Goal: Information Seeking & Learning: Learn about a topic

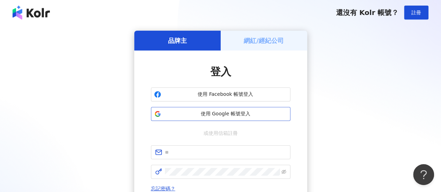
click at [237, 112] on span "使用 Google 帳號登入" at bounding box center [226, 114] width 124 height 7
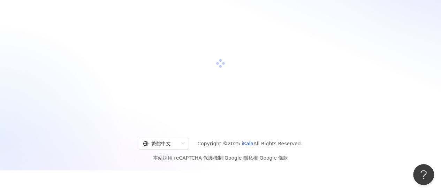
scroll to position [32, 0]
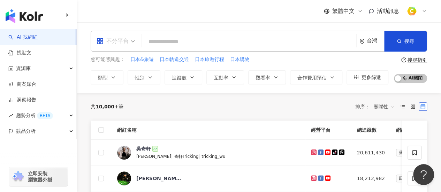
click at [123, 40] on div "不分平台" at bounding box center [113, 41] width 32 height 11
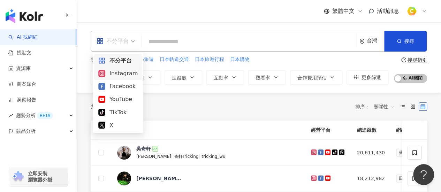
click at [121, 68] on div "Instagram" at bounding box center [118, 73] width 48 height 13
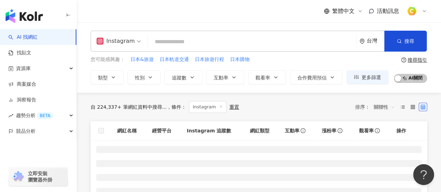
click at [169, 39] on input "search" at bounding box center [252, 41] width 203 height 13
type input "*"
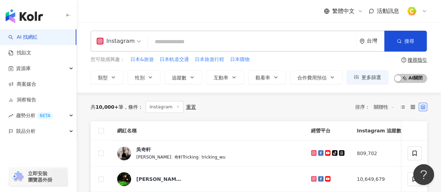
type input "*"
click at [194, 76] on icon "button" at bounding box center [192, 78] width 6 height 6
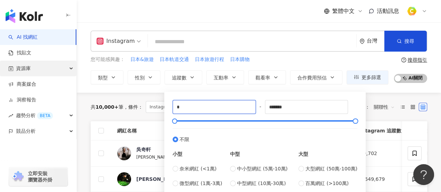
drag, startPoint x: 212, startPoint y: 108, endPoint x: 0, endPoint y: 68, distance: 215.8
type input "****"
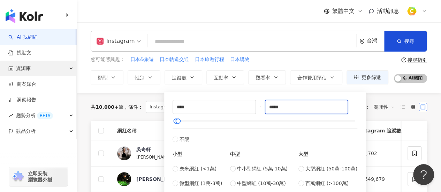
type input "*****"
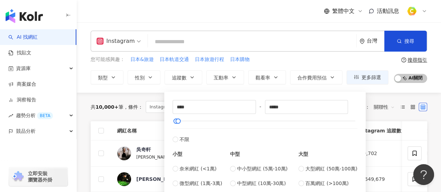
click at [128, 95] on div "共 10,000+ 筆 條件 ： Instagram 重置 排序： 關聯性" at bounding box center [259, 107] width 337 height 29
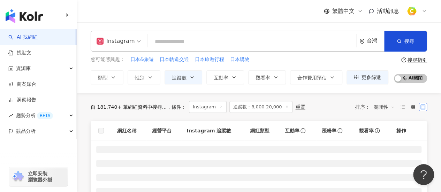
click at [201, 38] on input "search" at bounding box center [252, 41] width 203 height 13
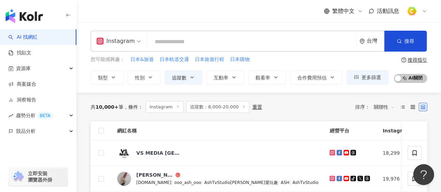
click at [164, 43] on input "search" at bounding box center [252, 41] width 203 height 13
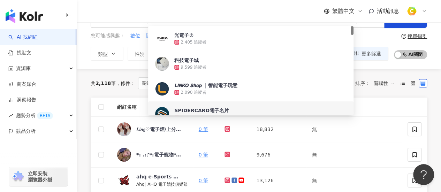
scroll to position [70, 0]
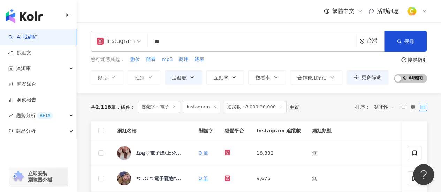
click at [178, 36] on input "**" at bounding box center [252, 41] width 203 height 13
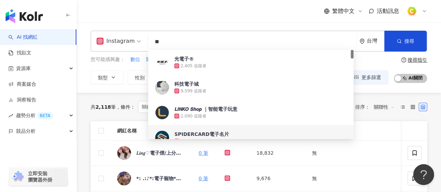
type input "*"
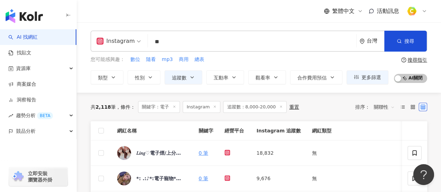
type input "**"
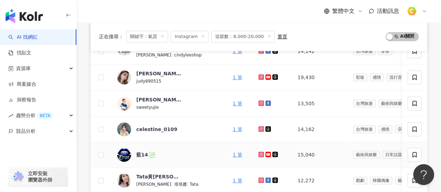
scroll to position [244, 0]
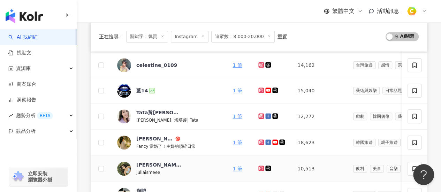
click at [260, 168] on icon at bounding box center [261, 168] width 3 height 3
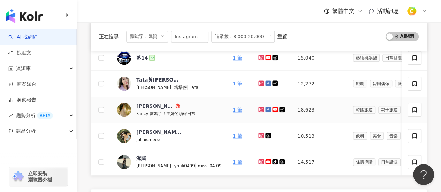
scroll to position [314, 0]
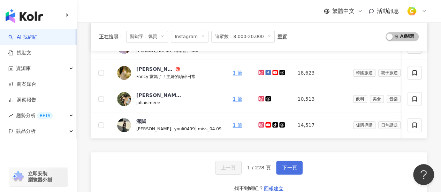
click at [299, 174] on button "下一頁" at bounding box center [289, 168] width 27 height 14
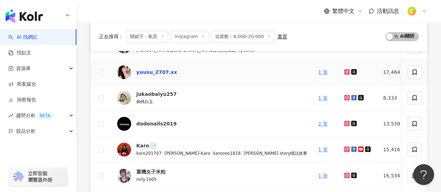
scroll to position [209, 0]
click at [344, 94] on div at bounding box center [358, 98] width 28 height 8
click at [345, 97] on icon at bounding box center [346, 97] width 3 height 3
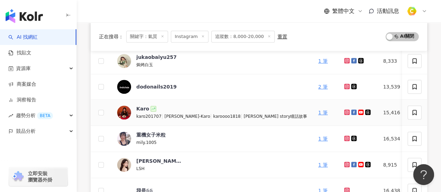
scroll to position [279, 0]
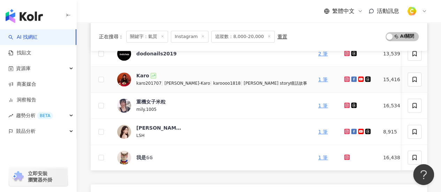
click at [344, 77] on icon at bounding box center [347, 79] width 6 height 6
click at [344, 131] on icon at bounding box center [347, 132] width 6 height 6
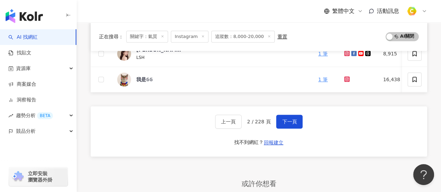
scroll to position [314, 0]
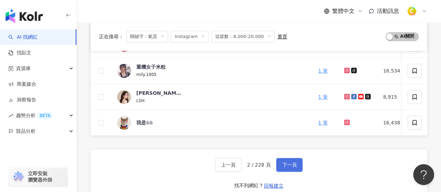
click at [284, 166] on span "下一頁" at bounding box center [289, 165] width 15 height 6
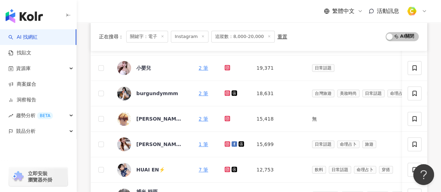
scroll to position [384, 0]
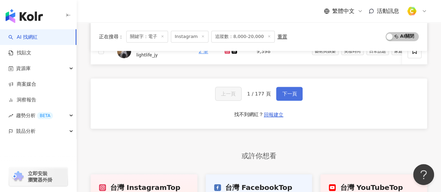
click at [297, 99] on button "下一頁" at bounding box center [289, 94] width 27 height 14
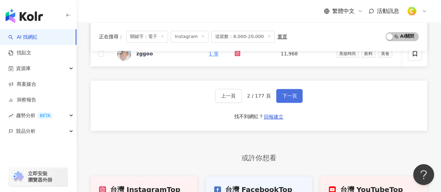
click at [293, 99] on span "下一頁" at bounding box center [289, 96] width 15 height 6
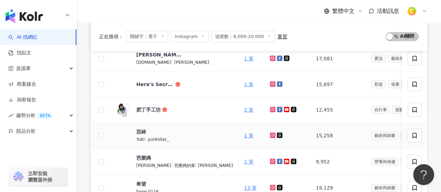
scroll to position [105, 0]
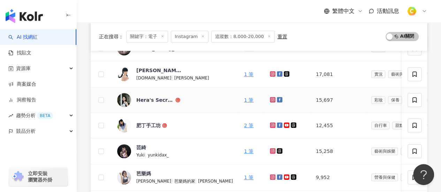
click at [271, 99] on icon at bounding box center [273, 100] width 5 height 4
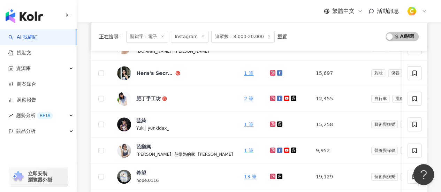
scroll to position [279, 0]
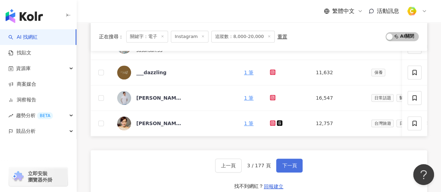
click at [292, 169] on span "下一頁" at bounding box center [289, 166] width 15 height 6
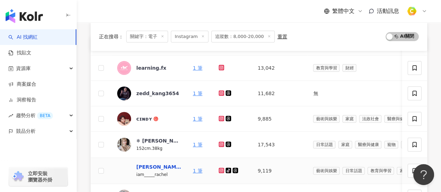
scroll to position [70, 0]
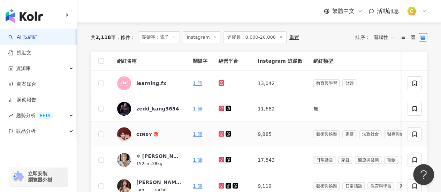
click at [223, 133] on icon at bounding box center [222, 134] width 5 height 4
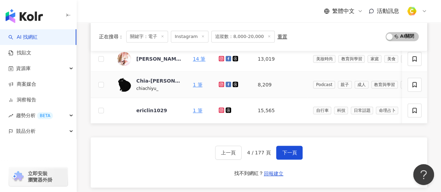
scroll to position [384, 0]
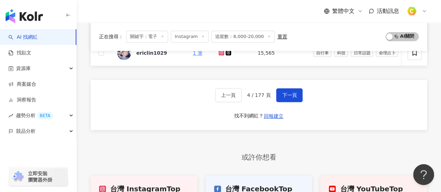
click at [293, 87] on div "上一頁 4 / 177 頁 下一頁 找不到網紅？ 回報建立" at bounding box center [259, 105] width 337 height 50
click at [294, 98] on span "下一頁" at bounding box center [289, 95] width 15 height 6
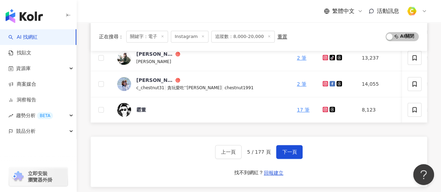
scroll to position [279, 0]
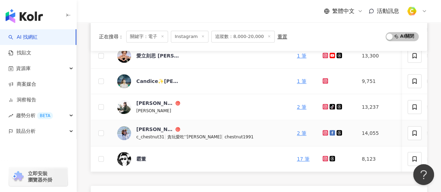
click at [323, 130] on icon at bounding box center [326, 133] width 6 height 6
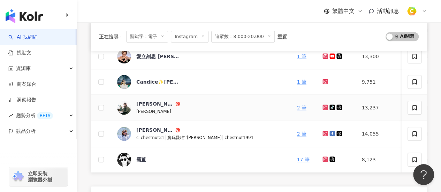
scroll to position [244, 0]
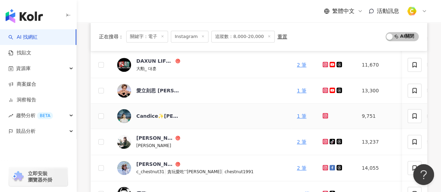
click at [323, 115] on icon at bounding box center [325, 116] width 5 height 4
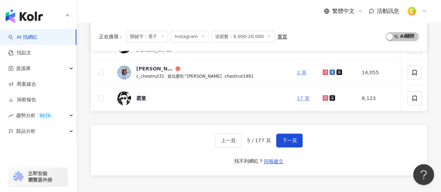
scroll to position [384, 0]
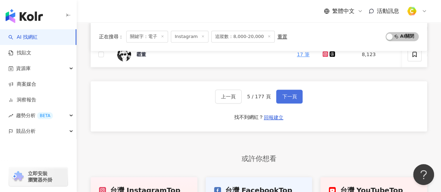
click at [288, 96] on button "下一頁" at bounding box center [289, 97] width 27 height 14
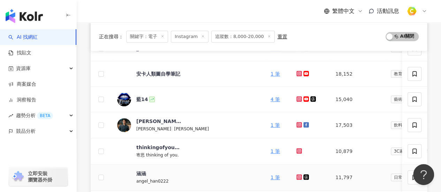
scroll to position [279, 0]
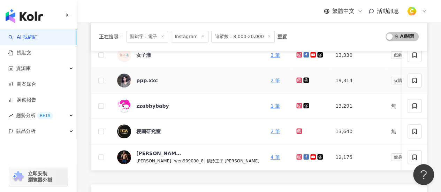
click at [298, 80] on icon at bounding box center [299, 80] width 3 height 3
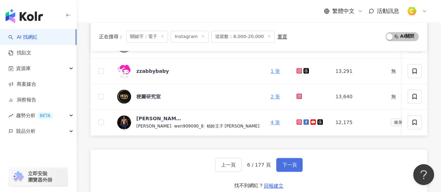
click at [290, 167] on span "下一頁" at bounding box center [289, 165] width 15 height 6
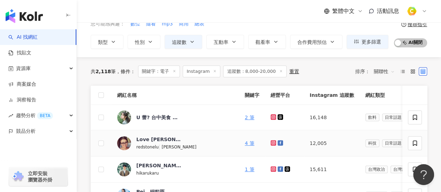
scroll to position [35, 0]
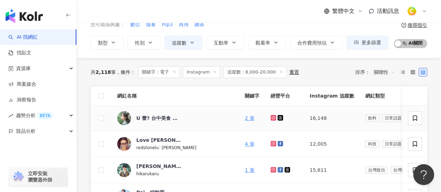
click at [271, 119] on icon at bounding box center [274, 118] width 6 height 6
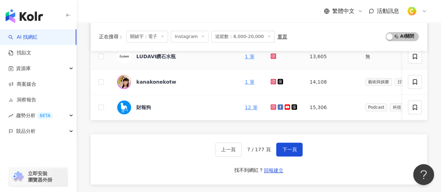
scroll to position [384, 0]
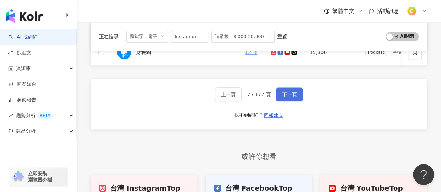
click at [289, 97] on span "下一頁" at bounding box center [289, 95] width 15 height 6
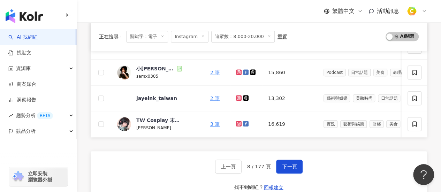
scroll to position [314, 0]
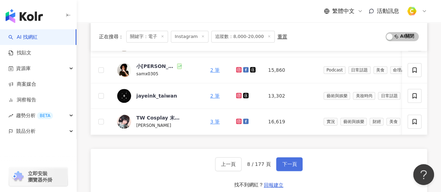
click at [289, 167] on span "下一頁" at bounding box center [289, 165] width 15 height 6
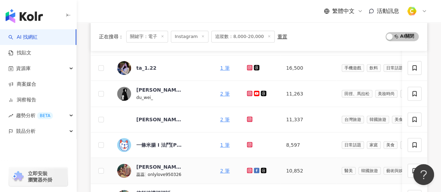
scroll to position [105, 0]
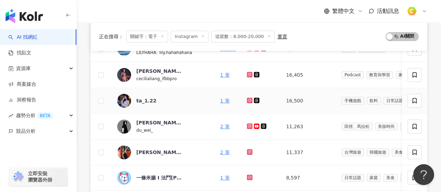
click at [247, 99] on icon at bounding box center [250, 101] width 6 height 6
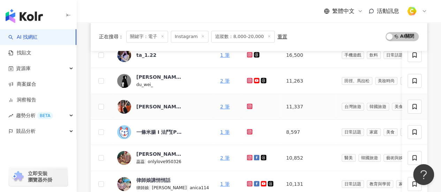
scroll to position [140, 0]
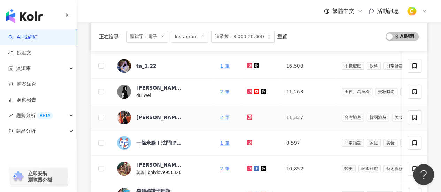
click at [247, 115] on g at bounding box center [250, 117] width 6 height 6
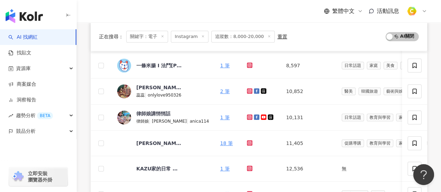
scroll to position [244, 0]
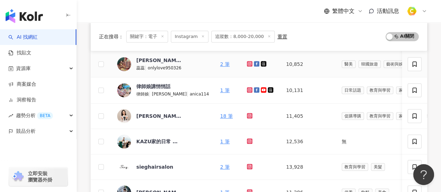
click at [248, 64] on icon at bounding box center [249, 63] width 3 height 3
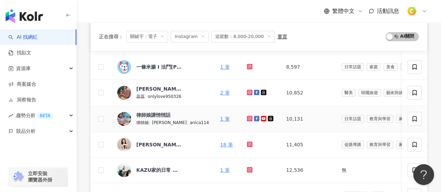
scroll to position [209, 0]
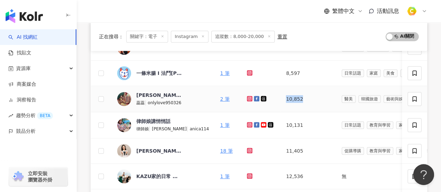
drag, startPoint x: 289, startPoint y: 100, endPoint x: 267, endPoint y: 99, distance: 22.0
click at [281, 99] on td "10,852" at bounding box center [308, 99] width 55 height 26
copy td "10,852"
click at [294, 96] on td "10,852" at bounding box center [308, 99] width 55 height 26
drag, startPoint x: 294, startPoint y: 96, endPoint x: 301, endPoint y: 98, distance: 7.3
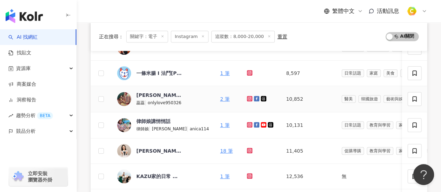
click at [297, 96] on td "10,852" at bounding box center [308, 99] width 55 height 26
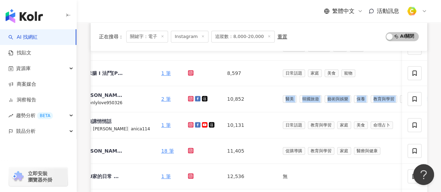
scroll to position [0, 230]
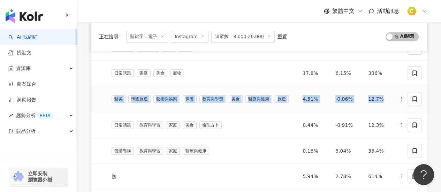
drag, startPoint x: 301, startPoint y: 98, endPoint x: 366, endPoint y: 103, distance: 65.8
click at [366, 103] on tr "蕊蕊歐妮愛玩美 蕊蕊 | onlylove950326 2 筆 10,852 醫美 韓國旅遊 藝術與娛樂 保養 教育與學習 美食 醫療與健康 旅遊 4.51%…" at bounding box center [156, 99] width 593 height 26
click at [366, 100] on td "12.7%" at bounding box center [379, 99] width 33 height 26
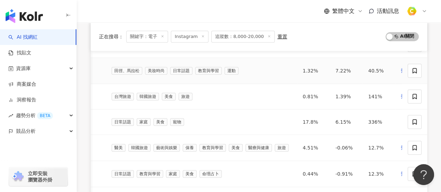
scroll to position [174, 0]
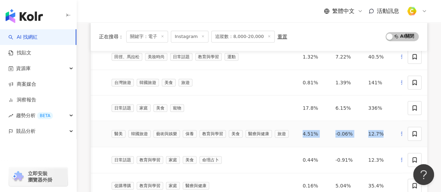
drag, startPoint x: 273, startPoint y: 134, endPoint x: 366, endPoint y: 137, distance: 93.6
click at [366, 137] on tr "蕊蕊歐妮愛玩美 蕊蕊 | onlylove950326 2 筆 10,852 醫美 韓國旅遊 藝術與娛樂 保養 教育與學習 美食 醫療與健康 旅遊 4.51%…" at bounding box center [156, 134] width 593 height 26
click at [303, 136] on div "4.51%" at bounding box center [314, 134] width 22 height 8
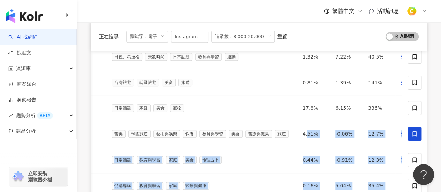
drag, startPoint x: 282, startPoint y: 131, endPoint x: 417, endPoint y: 131, distance: 135.8
click at [434, 131] on div "正在搜尋 ： 關鍵字：電子 Instagram 追蹤數：8,000-20,000 重置 AI 開啟 AI 關閉 網紅名稱 關鍵字 經營平台 Instagram…" at bounding box center [259, 183] width 365 height 531
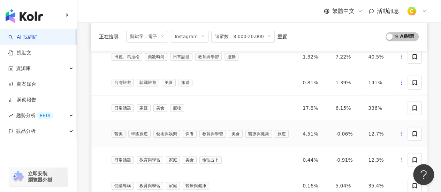
click at [297, 131] on td "4.51%" at bounding box center [313, 134] width 33 height 26
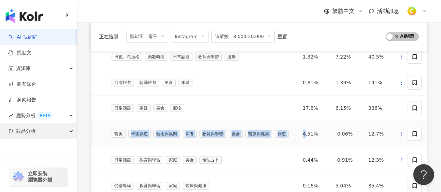
scroll to position [0, 0]
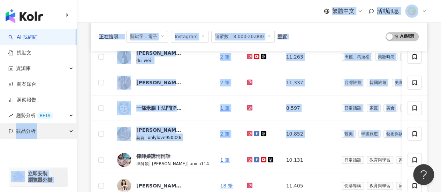
drag, startPoint x: 271, startPoint y: 133, endPoint x: 0, endPoint y: 133, distance: 271.1
click at [0, 133] on div "AI 找網紅 找貼文 資源庫 商案媒合 洞察報告 趨勢分析 BETA 競品分析 立即安裝 瀏覽器外掛 繁體中文 活動訊息 Instagram ** 台灣 搜尋…" at bounding box center [220, 176] width 441 height 701
click at [191, 132] on td "蕊蕊歐妮愛玩美 蕊蕊 | onlylove950326" at bounding box center [163, 134] width 103 height 26
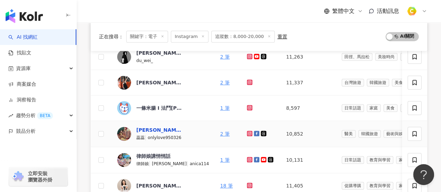
click at [151, 129] on div "蕊蕊歐妮愛玩美" at bounding box center [158, 130] width 45 height 7
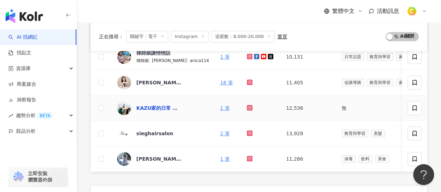
scroll to position [314, 0]
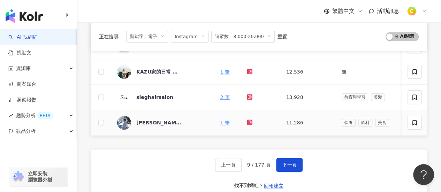
click at [248, 122] on icon at bounding box center [249, 122] width 3 height 3
click at [292, 166] on span "下一頁" at bounding box center [289, 165] width 15 height 6
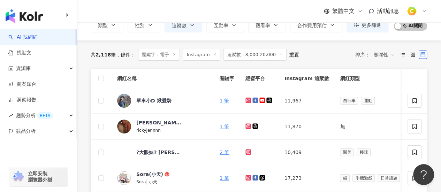
scroll to position [105, 0]
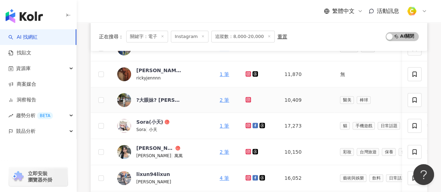
click at [247, 100] on icon at bounding box center [248, 99] width 3 height 3
click at [246, 152] on icon at bounding box center [249, 152] width 6 height 6
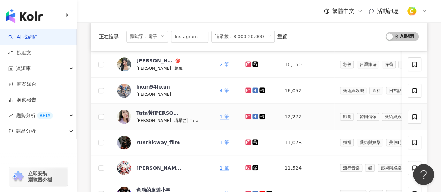
scroll to position [209, 0]
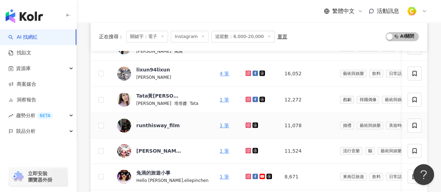
click at [246, 122] on icon at bounding box center [249, 125] width 6 height 6
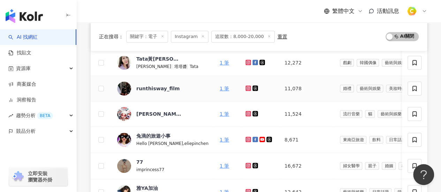
scroll to position [314, 0]
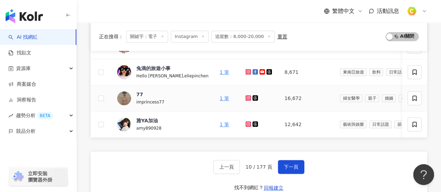
click at [247, 98] on icon at bounding box center [248, 97] width 3 height 3
click at [291, 166] on span "下一頁" at bounding box center [291, 167] width 15 height 6
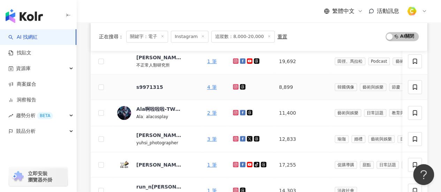
scroll to position [190, 0]
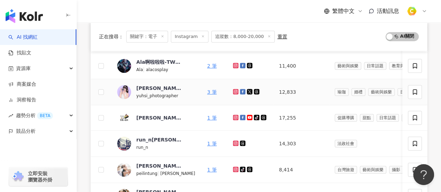
click at [235, 90] on icon at bounding box center [236, 91] width 3 height 3
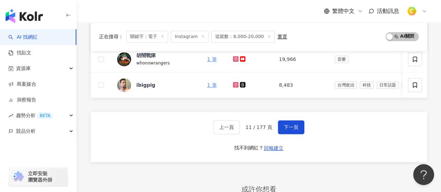
scroll to position [400, 0]
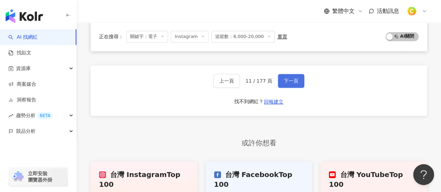
click at [295, 84] on span "下一頁" at bounding box center [291, 81] width 15 height 6
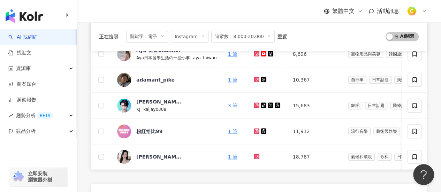
scroll to position [328, 0]
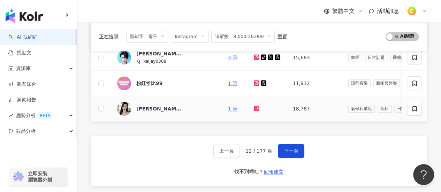
click at [258, 106] on icon at bounding box center [257, 109] width 6 height 6
click at [296, 158] on button "下一頁" at bounding box center [291, 151] width 27 height 14
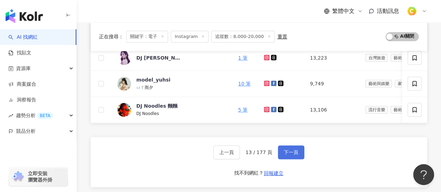
drag, startPoint x: 280, startPoint y: 152, endPoint x: 280, endPoint y: 148, distance: 4.2
click at [280, 152] on button "下一頁" at bounding box center [291, 153] width 27 height 14
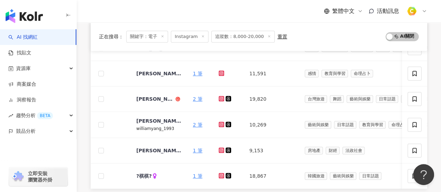
scroll to position [419, 0]
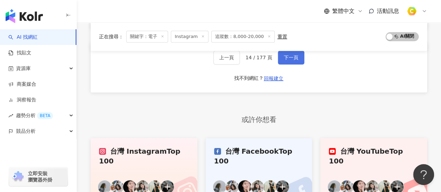
click at [292, 60] on span "下一頁" at bounding box center [291, 58] width 15 height 6
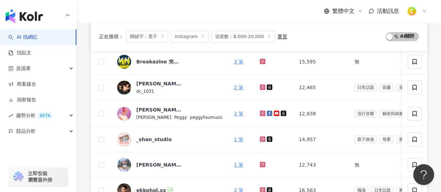
scroll to position [349, 0]
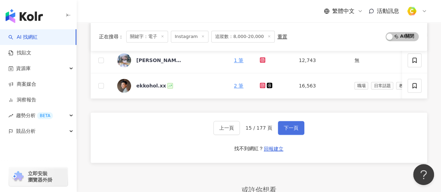
click at [287, 135] on button "下一頁" at bounding box center [291, 128] width 27 height 14
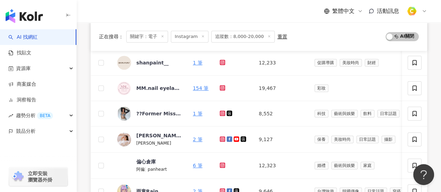
scroll to position [209, 0]
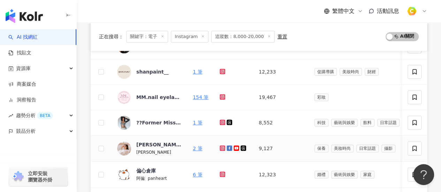
click at [222, 148] on icon at bounding box center [222, 148] width 1 height 1
drag, startPoint x: 271, startPoint y: 149, endPoint x: 258, endPoint y: 147, distance: 13.8
click at [258, 147] on td "9,127" at bounding box center [280, 149] width 55 height 26
copy td "9,127"
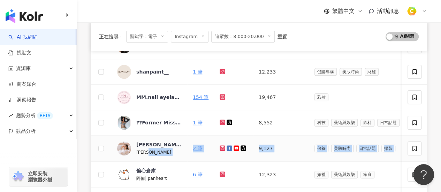
drag, startPoint x: 185, startPoint y: 149, endPoint x: 407, endPoint y: 148, distance: 222.3
click at [407, 148] on tr "紀晨心 Chloe 2 筆 9,127 保養 美妝時尚 日常話題 攝影 1.9% -0.2% 199% 找相似" at bounding box center [367, 149] width 553 height 26
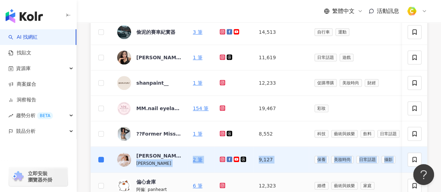
scroll to position [221, 0]
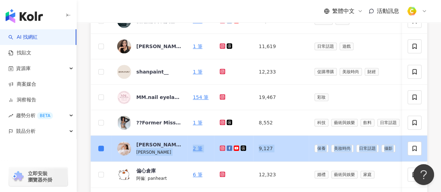
click at [290, 142] on td "9,127" at bounding box center [280, 149] width 55 height 26
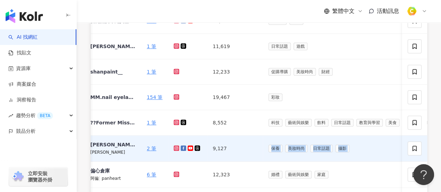
scroll to position [0, 209]
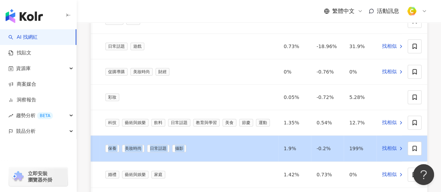
drag, startPoint x: 285, startPoint y: 151, endPoint x: 277, endPoint y: 148, distance: 8.6
click at [277, 148] on tr "紀晨心 Chloe 2 筆 9,127 保養 美妝時尚 日常話題 攝影 1.9% -0.2% 199% 找相似" at bounding box center [157, 149] width 553 height 26
click at [239, 145] on div "保養 美妝時尚 日常話題 攝影" at bounding box center [189, 149] width 168 height 8
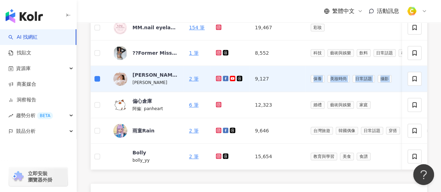
scroll to position [0, 0]
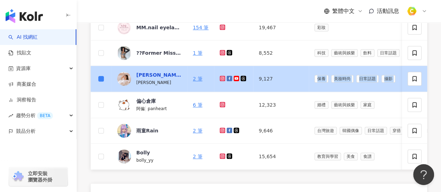
click at [140, 75] on div "紀晨心" at bounding box center [158, 75] width 45 height 7
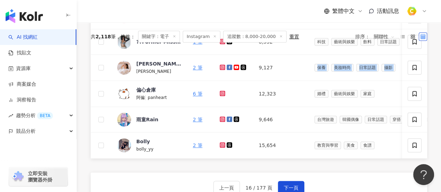
scroll to position [279, 0]
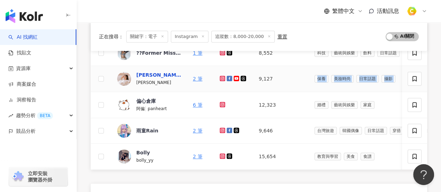
click at [140, 75] on div "紀晨心" at bounding box center [158, 75] width 45 height 7
click at [223, 77] on icon at bounding box center [223, 79] width 6 height 6
drag, startPoint x: 155, startPoint y: 67, endPoint x: 137, endPoint y: 76, distance: 19.7
click at [137, 76] on td "紀晨心 Chloe" at bounding box center [150, 79] width 76 height 26
copy div "紀晨心"
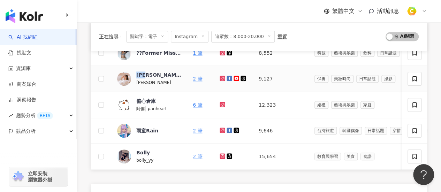
click at [143, 84] on div "Chloe" at bounding box center [153, 83] width 35 height 8
click at [223, 79] on icon at bounding box center [222, 78] width 3 height 3
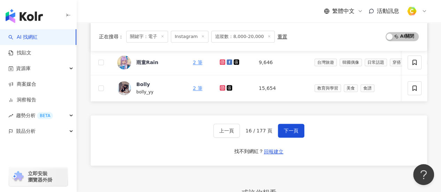
scroll to position [349, 0]
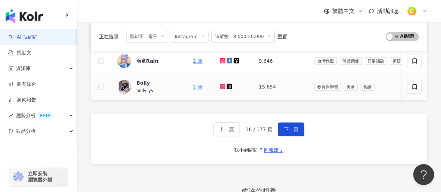
click at [220, 84] on icon at bounding box center [223, 87] width 6 height 6
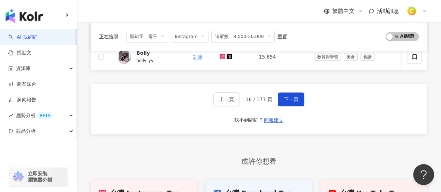
scroll to position [419, 0]
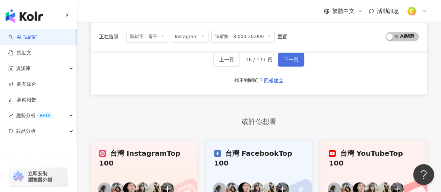
click at [300, 61] on button "下一頁" at bounding box center [291, 60] width 27 height 14
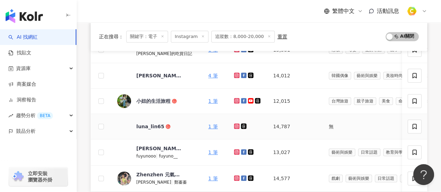
scroll to position [279, 0]
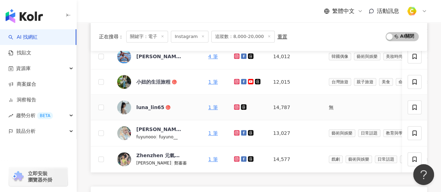
click at [235, 106] on icon at bounding box center [237, 107] width 5 height 4
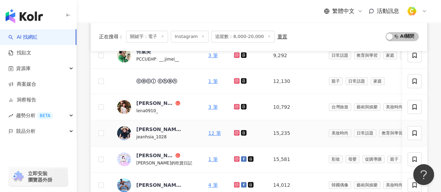
scroll to position [140, 0]
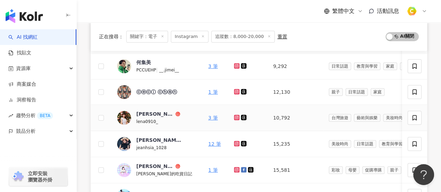
click at [235, 118] on icon at bounding box center [237, 118] width 5 height 4
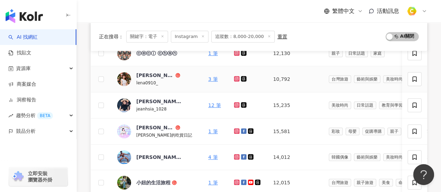
scroll to position [349, 0]
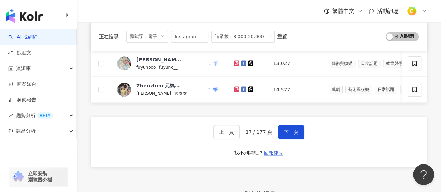
click at [280, 143] on div "上一頁 17 / 177 頁 下一頁 找不到網紅？ 回報建立" at bounding box center [259, 142] width 337 height 50
click at [285, 135] on span "下一頁" at bounding box center [291, 132] width 15 height 6
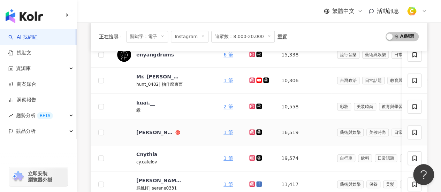
scroll to position [174, 0]
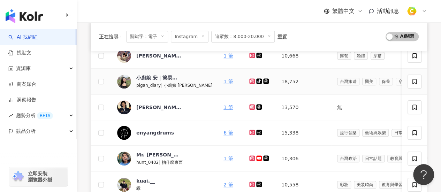
click at [251, 82] on icon at bounding box center [252, 81] width 3 height 3
drag, startPoint x: 270, startPoint y: 80, endPoint x: 251, endPoint y: 80, distance: 19.2
click at [276, 80] on td "18,752" at bounding box center [303, 82] width 55 height 26
copy td "18,752"
click at [161, 76] on div "小廚娘 安｜簡易食譜｜爬山｜訓練" at bounding box center [158, 77] width 45 height 7
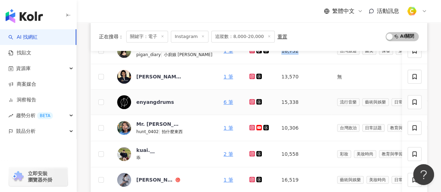
scroll to position [244, 0]
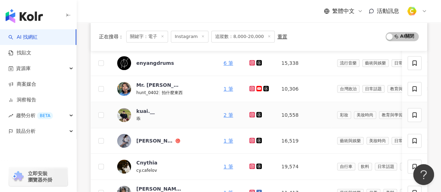
click at [250, 114] on g at bounding box center [253, 115] width 6 height 6
click at [251, 140] on icon at bounding box center [252, 140] width 3 height 3
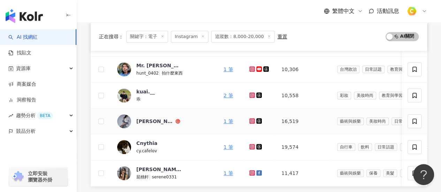
scroll to position [279, 0]
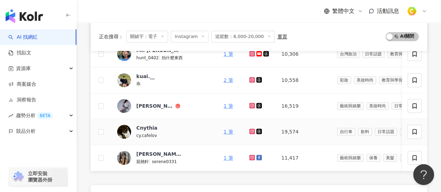
click at [250, 129] on icon at bounding box center [252, 131] width 5 height 4
click at [252, 131] on icon at bounding box center [252, 131] width 1 height 1
drag, startPoint x: 275, startPoint y: 131, endPoint x: 248, endPoint y: 131, distance: 26.2
click at [276, 131] on td "19,574" at bounding box center [303, 132] width 55 height 26
copy td "19,574"
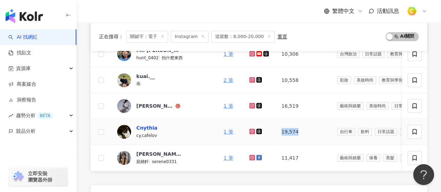
click at [142, 128] on div "Cnythia" at bounding box center [146, 128] width 21 height 7
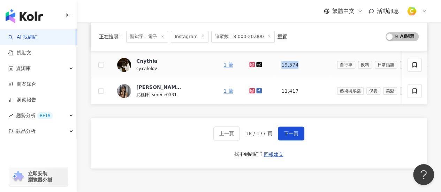
scroll to position [349, 0]
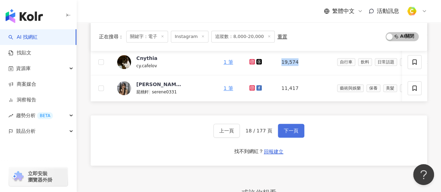
click at [296, 134] on span "下一頁" at bounding box center [291, 131] width 15 height 6
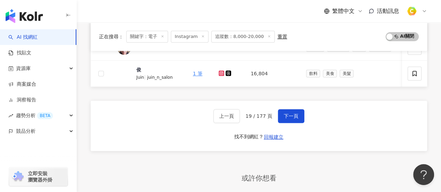
scroll to position [400, 0]
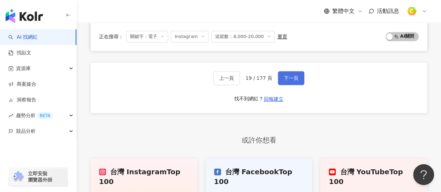
click at [291, 79] on span "下一頁" at bounding box center [291, 78] width 15 height 6
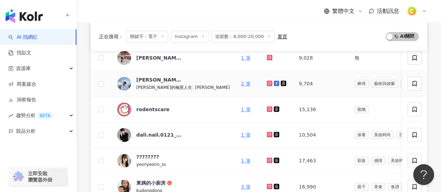
scroll to position [120, 0]
click at [268, 161] on icon at bounding box center [269, 160] width 3 height 3
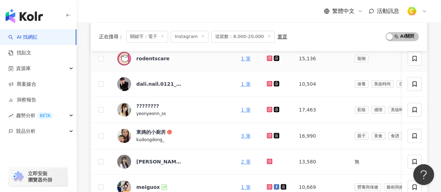
scroll to position [260, 0]
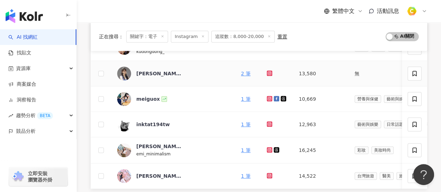
click at [268, 71] on icon at bounding box center [270, 73] width 5 height 4
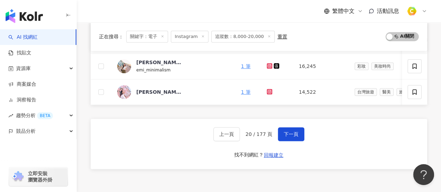
scroll to position [330, 0]
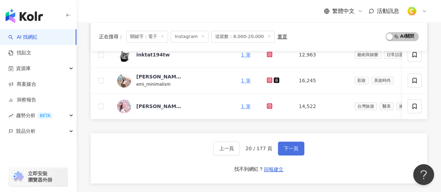
click at [292, 149] on span "下一頁" at bounding box center [291, 149] width 15 height 6
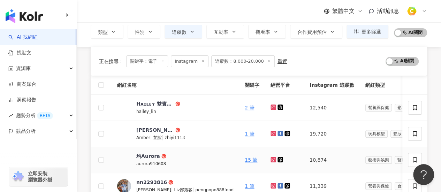
scroll to position [86, 0]
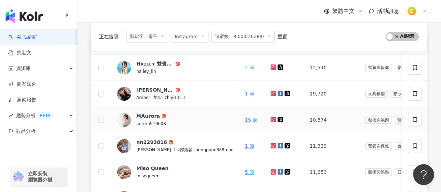
click at [271, 118] on icon at bounding box center [273, 120] width 5 height 4
click at [272, 92] on icon at bounding box center [273, 93] width 3 height 3
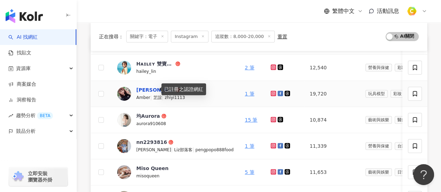
click at [147, 88] on div "宋芷誼" at bounding box center [155, 90] width 38 height 7
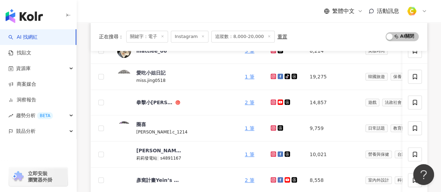
scroll to position [279, 0]
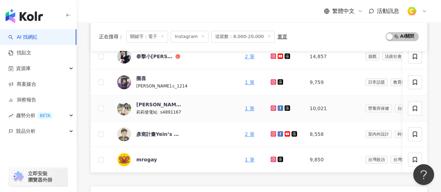
click at [273, 107] on icon at bounding box center [273, 107] width 1 height 1
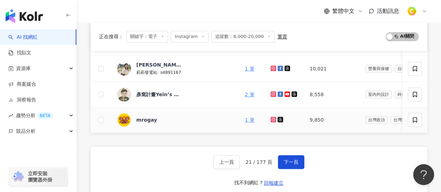
scroll to position [384, 0]
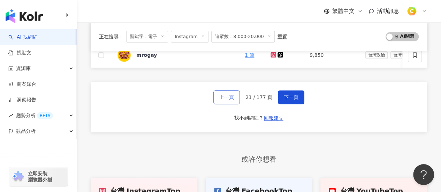
click at [231, 100] on span "上一頁" at bounding box center [227, 98] width 15 height 6
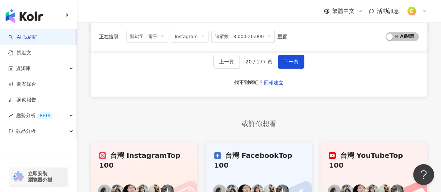
scroll to position [419, 0]
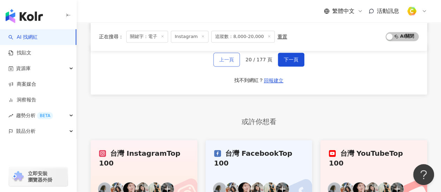
click at [231, 61] on span "上一頁" at bounding box center [227, 60] width 15 height 6
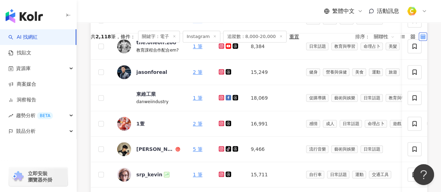
scroll to position [314, 0]
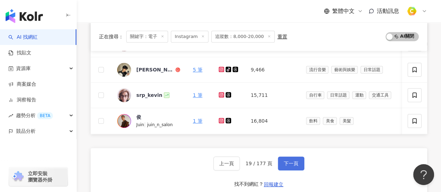
click at [290, 171] on button "下一頁" at bounding box center [291, 164] width 27 height 14
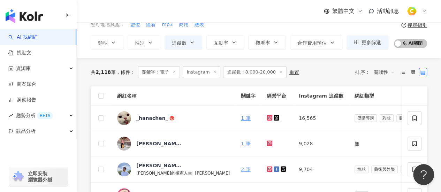
scroll to position [384, 0]
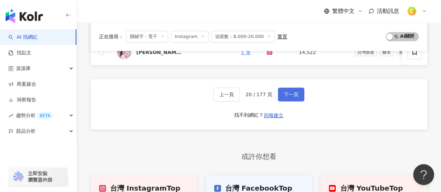
click at [296, 97] on span "下一頁" at bounding box center [291, 95] width 15 height 6
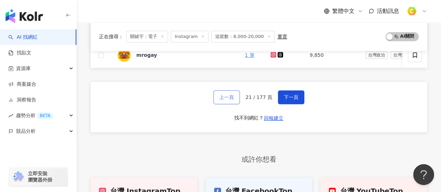
click at [240, 103] on button "上一頁" at bounding box center [227, 97] width 27 height 14
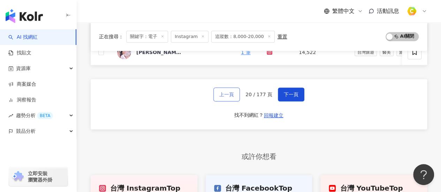
click at [235, 102] on button "上一頁" at bounding box center [227, 95] width 27 height 14
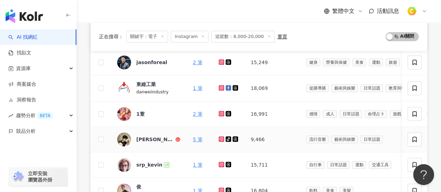
scroll to position [349, 0]
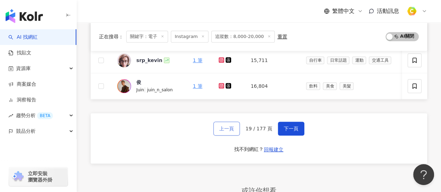
click at [232, 136] on button "上一頁" at bounding box center [227, 129] width 27 height 14
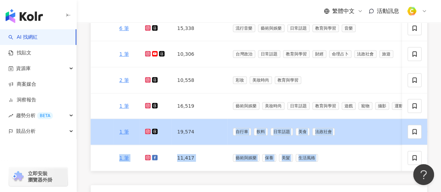
scroll to position [0, 211]
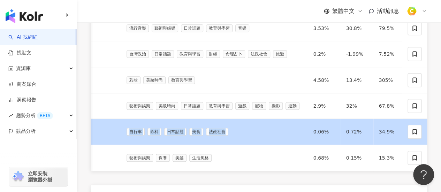
drag, startPoint x: 307, startPoint y: 134, endPoint x: 265, endPoint y: 140, distance: 42.3
click at [265, 140] on td "自行車 飲料 日常話題 美食 法政社會" at bounding box center [214, 132] width 187 height 26
click at [236, 129] on div "自行車 飲料 日常話題 美食 法政社會" at bounding box center [215, 132] width 176 height 8
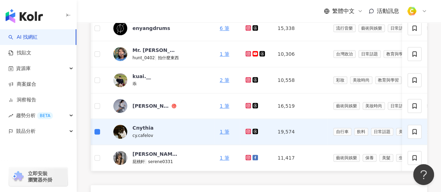
scroll to position [0, 0]
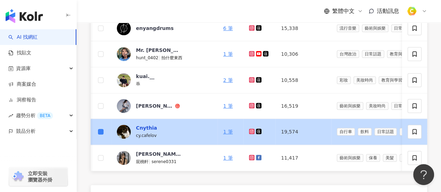
click at [144, 126] on div "Cnythia" at bounding box center [146, 128] width 21 height 7
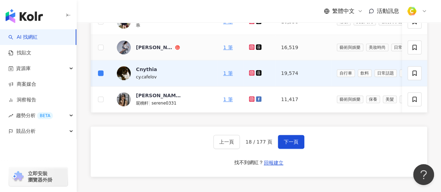
scroll to position [395, 0]
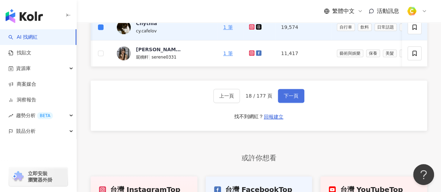
click at [289, 97] on span "下一頁" at bounding box center [291, 96] width 15 height 6
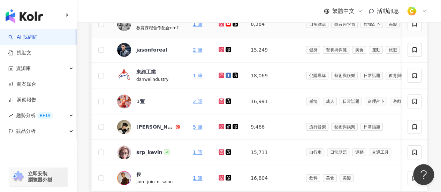
scroll to position [411, 0]
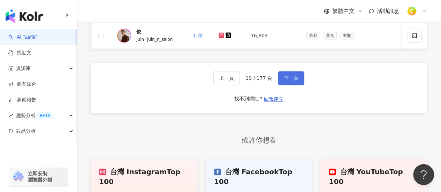
click at [292, 81] on span "下一頁" at bounding box center [291, 78] width 15 height 6
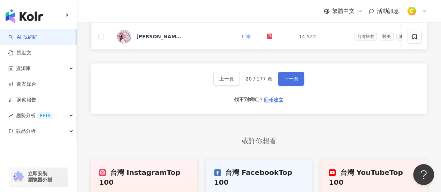
click at [299, 82] on button "下一頁" at bounding box center [291, 79] width 27 height 14
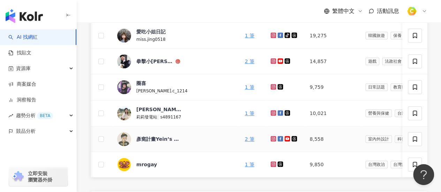
scroll to position [341, 0]
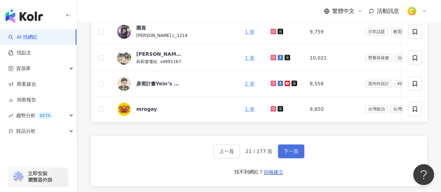
click at [290, 152] on span "下一頁" at bounding box center [291, 152] width 15 height 6
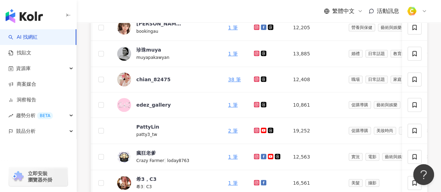
scroll to position [236, 0]
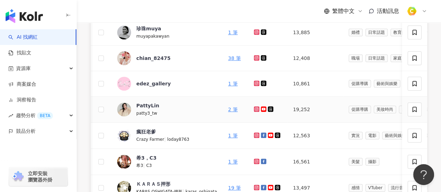
click at [255, 108] on icon at bounding box center [257, 109] width 5 height 4
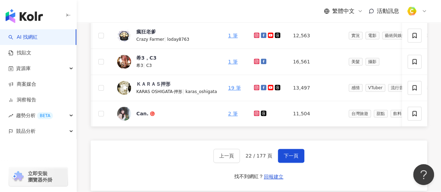
scroll to position [411, 0]
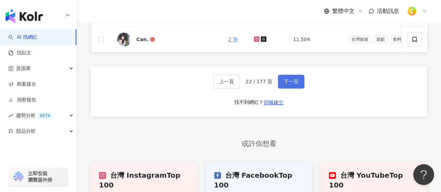
click at [294, 82] on span "下一頁" at bounding box center [291, 82] width 15 height 6
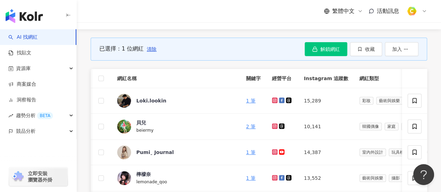
scroll to position [62, 0]
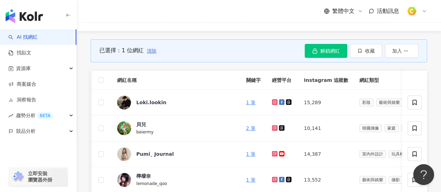
click at [147, 50] on span "清除" at bounding box center [152, 51] width 10 height 6
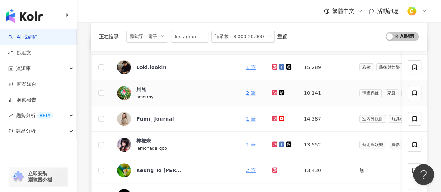
scroll to position [97, 0]
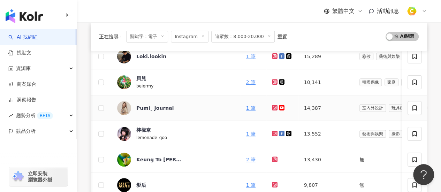
click at [273, 107] on icon at bounding box center [275, 108] width 5 height 4
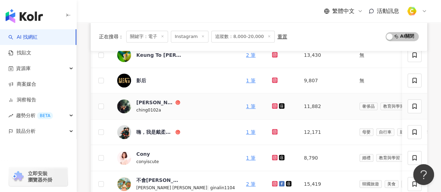
click at [272, 105] on icon at bounding box center [275, 106] width 6 height 6
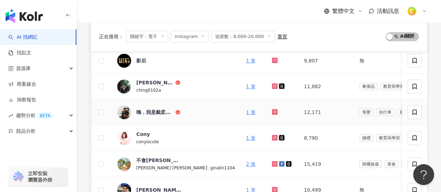
scroll to position [236, 0]
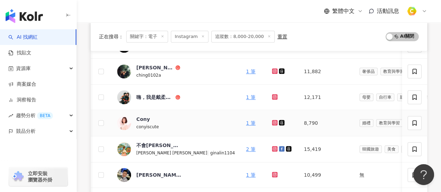
click at [272, 123] on icon at bounding box center [275, 123] width 6 height 6
drag, startPoint x: 268, startPoint y: 121, endPoint x: 248, endPoint y: 123, distance: 19.6
click at [299, 123] on td "8,790" at bounding box center [326, 123] width 55 height 26
copy td "8,790"
click at [144, 117] on div "Cony" at bounding box center [143, 119] width 14 height 7
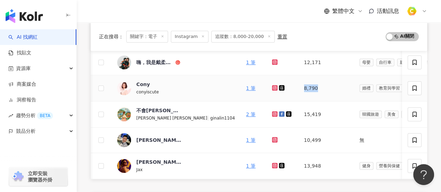
scroll to position [411, 0]
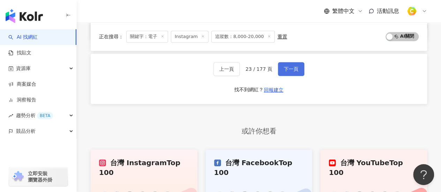
click at [298, 75] on button "下一頁" at bounding box center [291, 69] width 27 height 14
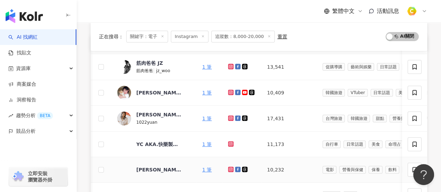
scroll to position [85, 0]
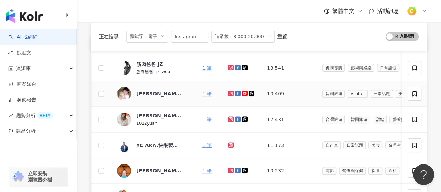
click at [230, 92] on icon at bounding box center [231, 93] width 3 height 3
click at [146, 92] on div "ISA依莎" at bounding box center [158, 93] width 45 height 7
drag, startPoint x: 283, startPoint y: 90, endPoint x: 262, endPoint y: 92, distance: 21.7
click at [262, 92] on td "10,409" at bounding box center [289, 93] width 55 height 25
copy td "10,409"
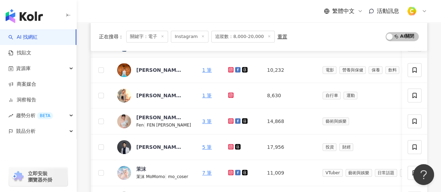
scroll to position [190, 0]
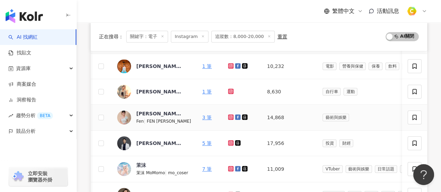
click at [228, 117] on icon at bounding box center [231, 117] width 6 height 6
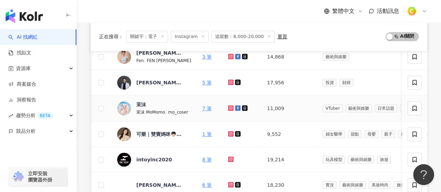
scroll to position [295, 0]
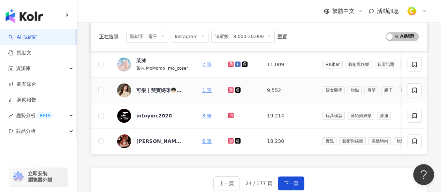
click at [229, 88] on icon at bounding box center [231, 90] width 5 height 4
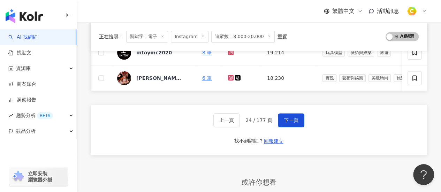
scroll to position [400, 0]
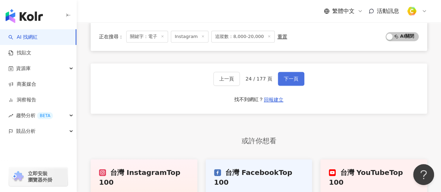
click at [285, 82] on span "下一頁" at bounding box center [291, 79] width 15 height 6
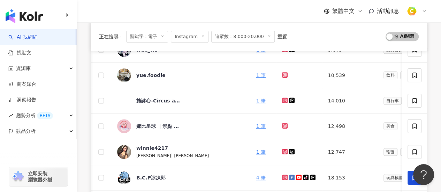
scroll to position [155, 0]
click at [282, 152] on icon at bounding box center [285, 152] width 6 height 6
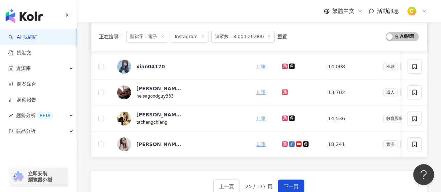
scroll to position [365, 0]
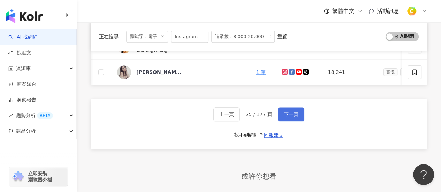
click at [292, 115] on span "下一頁" at bounding box center [291, 115] width 15 height 6
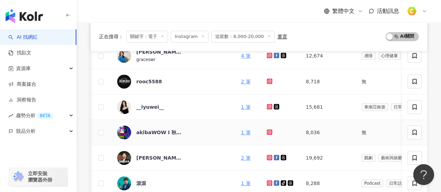
scroll to position [190, 0]
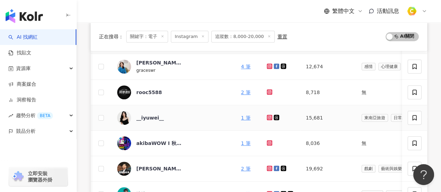
click at [261, 116] on td at bounding box center [280, 117] width 39 height 25
click at [267, 117] on icon at bounding box center [270, 118] width 6 height 6
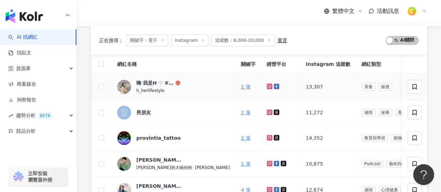
scroll to position [51, 0]
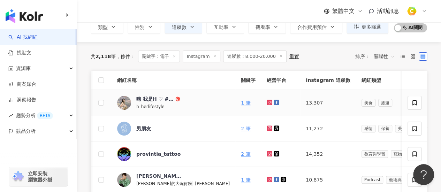
click at [268, 102] on icon at bounding box center [270, 103] width 5 height 4
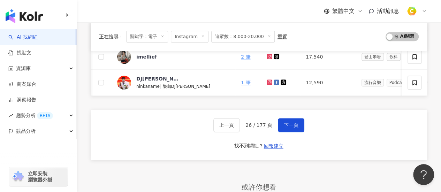
scroll to position [295, 0]
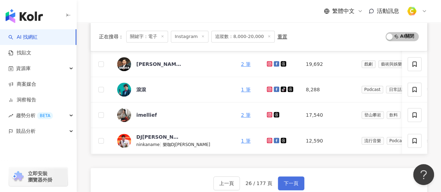
click at [293, 186] on span "下一頁" at bounding box center [291, 184] width 15 height 6
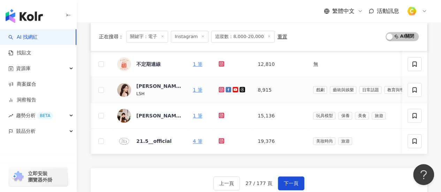
click at [223, 87] on icon at bounding box center [222, 90] width 6 height 6
click at [289, 183] on button "下一頁" at bounding box center [291, 184] width 27 height 14
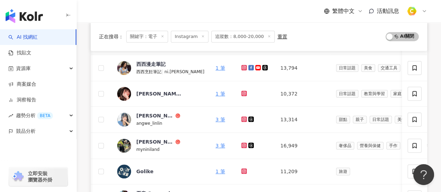
scroll to position [314, 0]
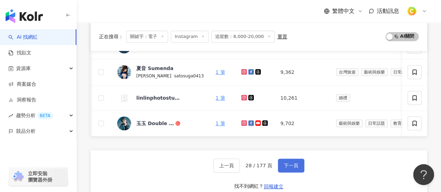
click at [298, 166] on button "下一頁" at bounding box center [291, 166] width 27 height 14
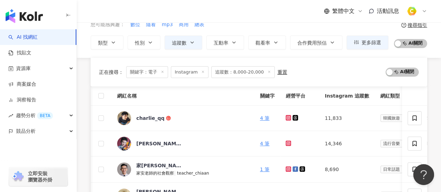
scroll to position [384, 0]
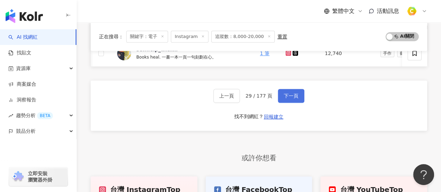
click at [285, 103] on button "下一頁" at bounding box center [291, 96] width 27 height 14
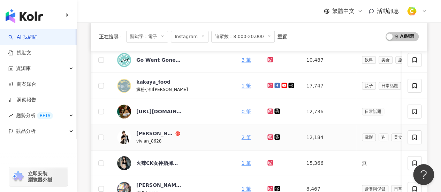
scroll to position [349, 0]
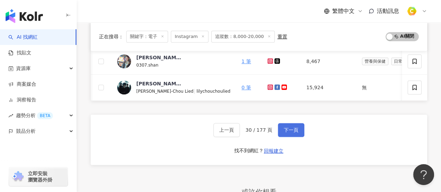
click at [296, 133] on span "下一頁" at bounding box center [291, 130] width 15 height 6
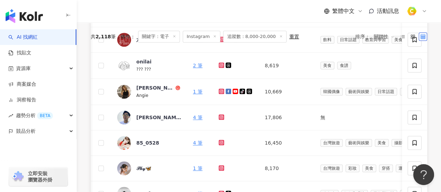
scroll to position [384, 0]
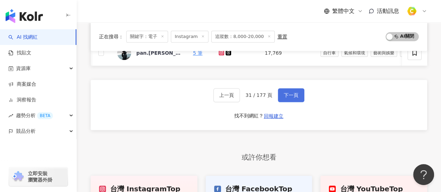
click at [288, 102] on button "下一頁" at bounding box center [291, 95] width 27 height 14
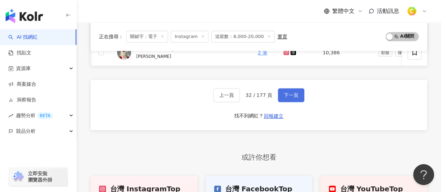
click at [279, 102] on button "下一頁" at bounding box center [291, 95] width 27 height 14
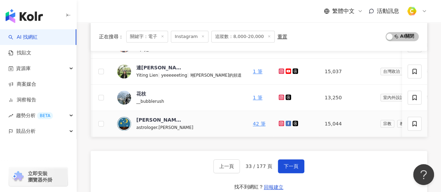
scroll to position [279, 0]
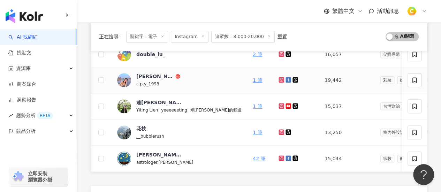
click at [281, 79] on icon at bounding box center [281, 79] width 1 height 1
click at [149, 75] on div "陳貝瑀Betty" at bounding box center [155, 76] width 38 height 7
click at [273, 101] on td at bounding box center [296, 107] width 46 height 26
click at [279, 106] on icon at bounding box center [282, 106] width 6 height 6
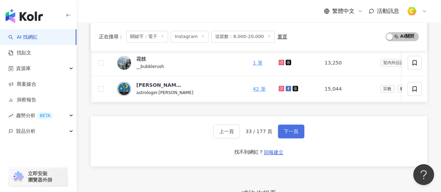
click at [292, 134] on span "下一頁" at bounding box center [291, 132] width 15 height 6
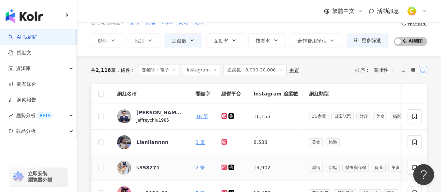
scroll to position [35, 0]
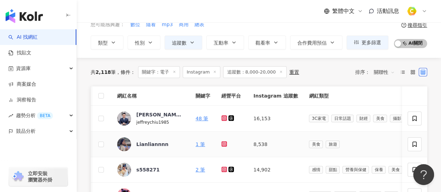
click at [222, 143] on icon at bounding box center [224, 144] width 5 height 4
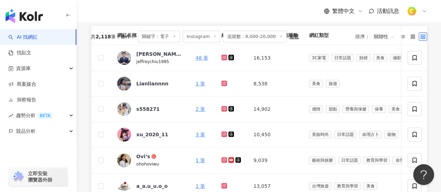
scroll to position [314, 0]
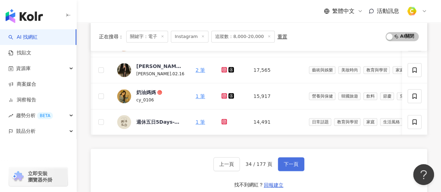
click at [288, 165] on span "下一頁" at bounding box center [291, 165] width 15 height 6
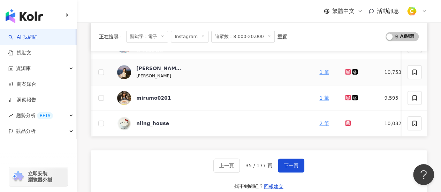
click at [347, 71] on icon at bounding box center [348, 71] width 3 height 3
click at [142, 68] on div "[PERSON_NAME]" at bounding box center [158, 68] width 45 height 7
click at [288, 169] on span "下一頁" at bounding box center [291, 166] width 15 height 6
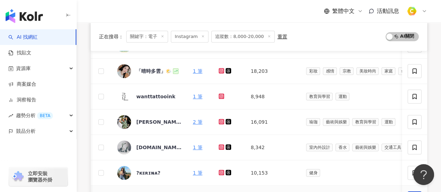
scroll to position [209, 0]
click at [223, 68] on icon at bounding box center [222, 71] width 6 height 6
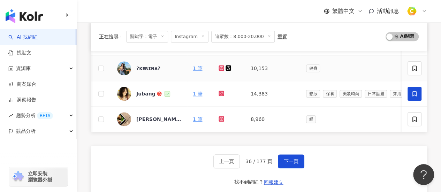
click at [221, 68] on icon at bounding box center [222, 68] width 6 height 6
click at [222, 92] on icon at bounding box center [221, 93] width 3 height 3
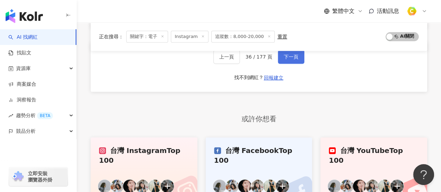
click at [288, 60] on span "下一頁" at bounding box center [291, 57] width 15 height 6
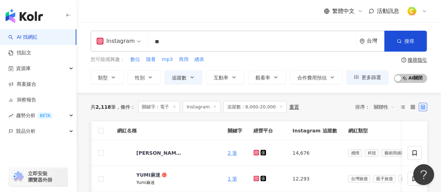
scroll to position [105, 0]
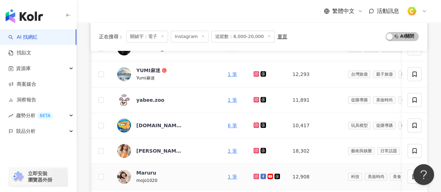
click at [255, 176] on icon at bounding box center [256, 176] width 3 height 3
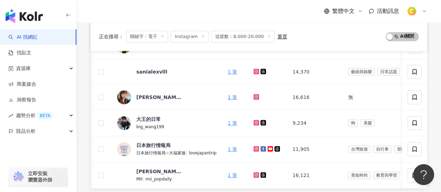
scroll to position [314, 0]
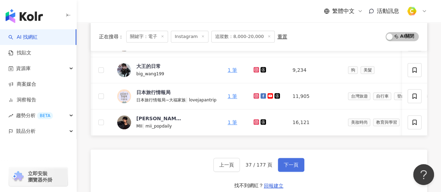
click at [289, 172] on button "下一頁" at bounding box center [291, 165] width 27 height 14
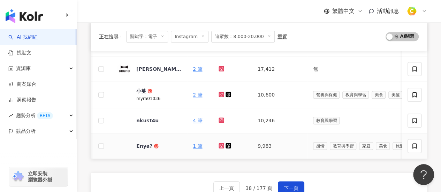
scroll to position [279, 0]
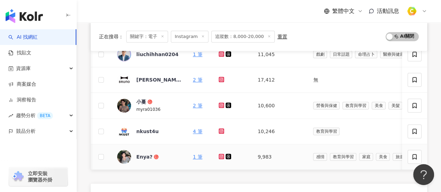
click at [222, 155] on icon at bounding box center [222, 157] width 5 height 4
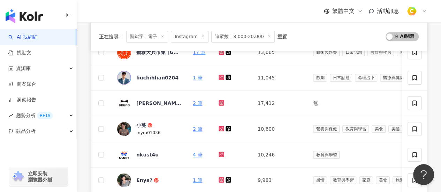
scroll to position [384, 0]
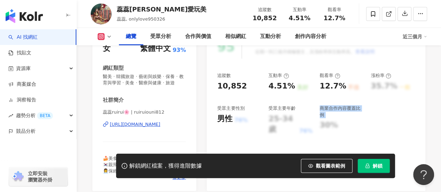
drag, startPoint x: 267, startPoint y: 118, endPoint x: 395, endPoint y: 134, distance: 128.7
click at [395, 134] on div "95 K-Score : 優良 近期一到三個月積極發文，且漲粉率與互動率高。 查看說明 追蹤數 10,852 互動率 4.51% 良好 觀看率 12.7% 不…" at bounding box center [316, 109] width 219 height 163
click at [392, 110] on div "追蹤數 10,852 互動率 4.51% 良好 觀看率 12.7% 不佳 漲粉率 35.7% 一般 受眾主要性別 男性 76% 受眾主要年齡 25-34 歲 …" at bounding box center [316, 104] width 198 height 62
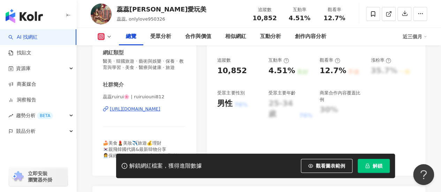
scroll to position [209, 0]
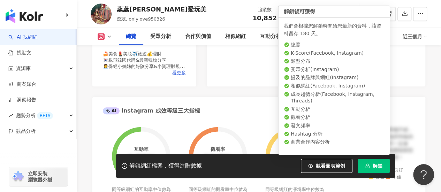
click at [362, 165] on button "解鎖" at bounding box center [374, 166] width 32 height 14
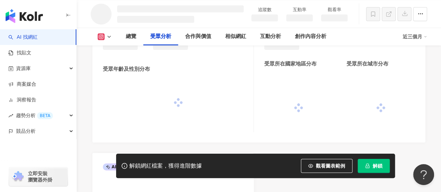
scroll to position [583, 0]
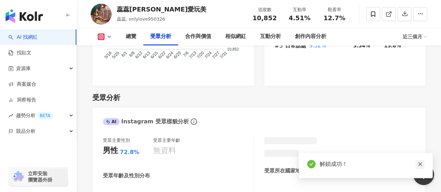
click at [422, 164] on icon "close" at bounding box center [420, 164] width 5 height 5
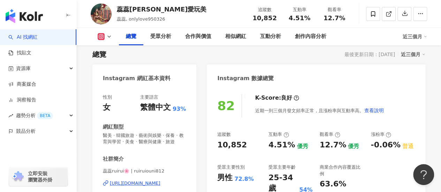
scroll to position [9, 0]
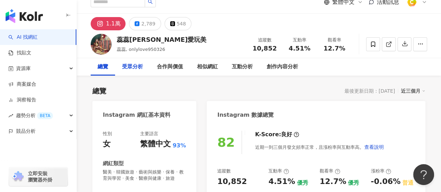
click at [137, 68] on div "受眾分析" at bounding box center [132, 67] width 21 height 8
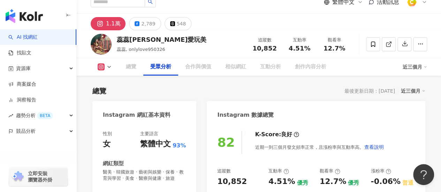
scroll to position [615, 0]
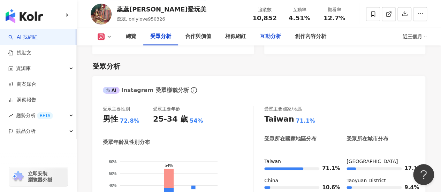
click at [280, 33] on div "互動分析" at bounding box center [270, 36] width 21 height 8
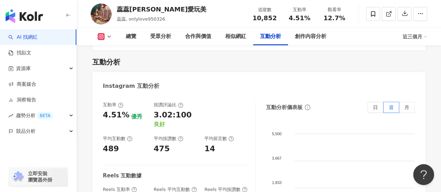
scroll to position [1421, 0]
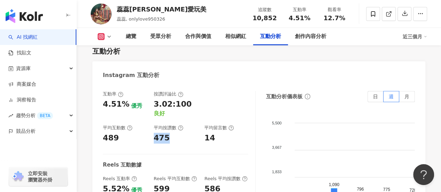
drag, startPoint x: 152, startPoint y: 113, endPoint x: 169, endPoint y: 111, distance: 16.5
click at [169, 111] on div "互動率 4.51% 優秀 按讚評論比 3.02:100 良好 平均互動數 489 平均按讚數 475 平均留言數 14" at bounding box center [176, 117] width 146 height 52
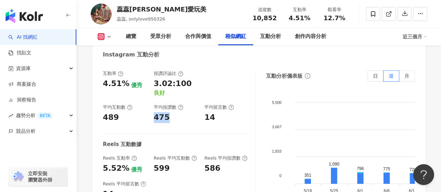
scroll to position [1351, 0]
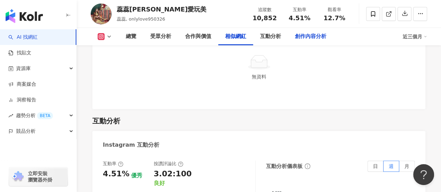
click at [313, 39] on div "創作內容分析" at bounding box center [310, 36] width 31 height 8
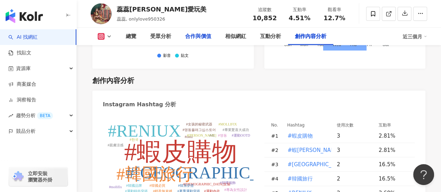
click at [204, 39] on div "合作與價值" at bounding box center [198, 36] width 26 height 8
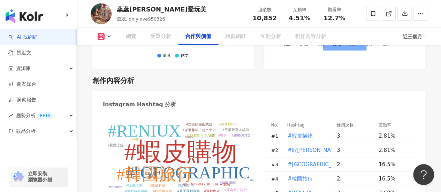
scroll to position [946, 0]
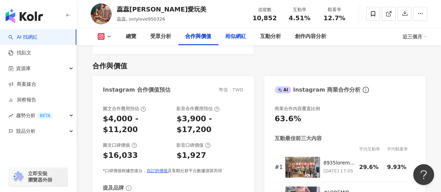
click at [233, 39] on div "相似網紅" at bounding box center [235, 36] width 21 height 8
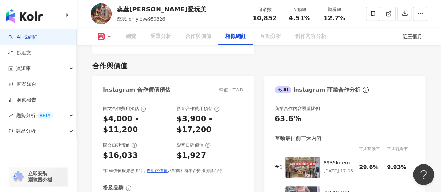
scroll to position [1143, 0]
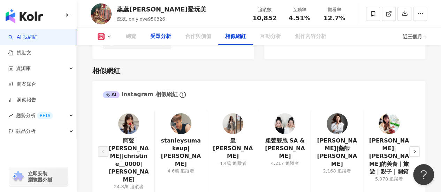
click at [165, 39] on div "受眾分析" at bounding box center [160, 36] width 21 height 8
click at [156, 39] on div "受眾分析" at bounding box center [160, 36] width 21 height 8
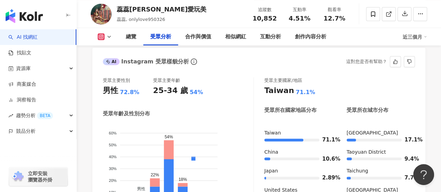
scroll to position [615, 0]
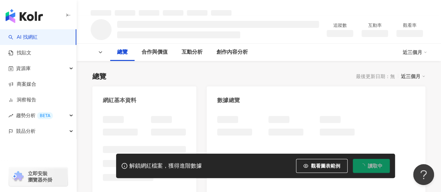
scroll to position [35, 0]
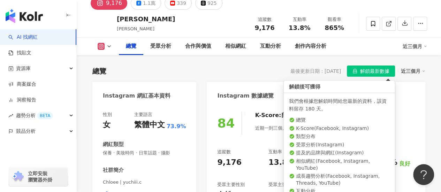
scroll to position [97, 0]
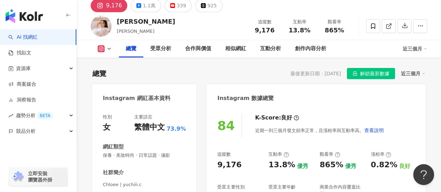
click at [254, 156] on div "追蹤數" at bounding box center [239, 154] width 44 height 6
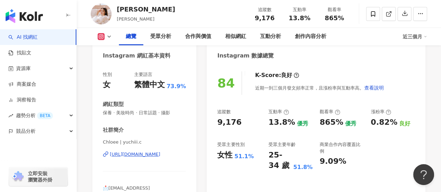
scroll to position [27, 0]
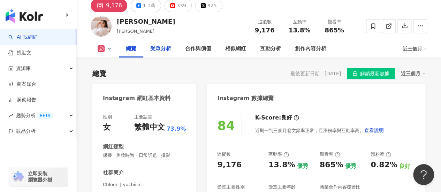
click at [157, 47] on div "受眾分析" at bounding box center [160, 49] width 21 height 8
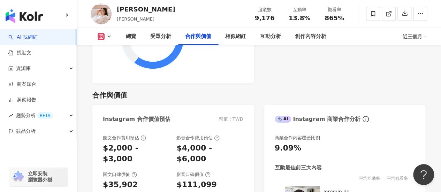
scroll to position [936, 0]
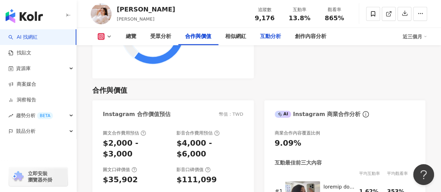
click at [270, 40] on div "互動分析" at bounding box center [270, 36] width 21 height 8
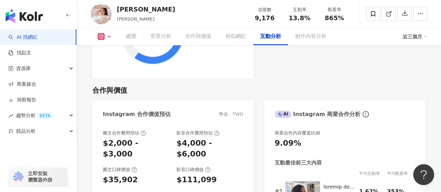
scroll to position [1374, 0]
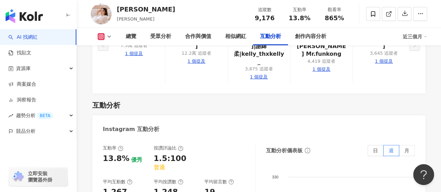
click at [225, 187] on div "19" at bounding box center [226, 192] width 44 height 11
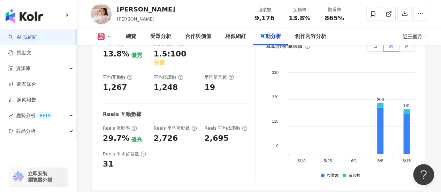
scroll to position [1408, 0]
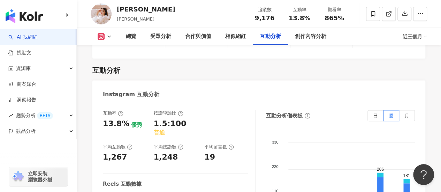
click at [107, 17] on img at bounding box center [101, 13] width 21 height 21
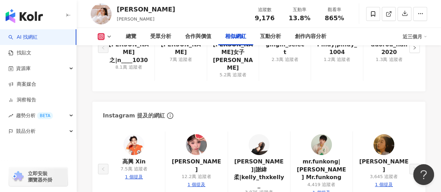
scroll to position [1164, 0]
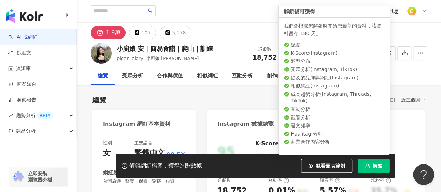
click at [371, 167] on button "解鎖" at bounding box center [374, 166] width 32 height 14
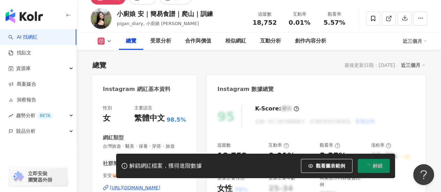
scroll to position [70, 0]
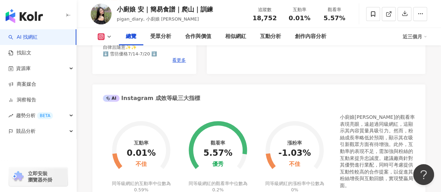
scroll to position [70, 0]
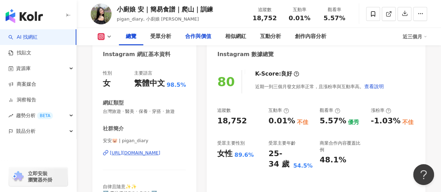
click at [200, 37] on div "合作與價值" at bounding box center [198, 36] width 26 height 8
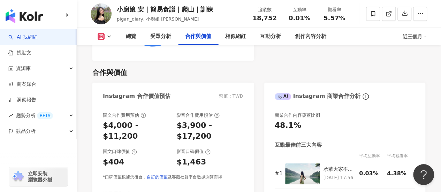
scroll to position [911, 0]
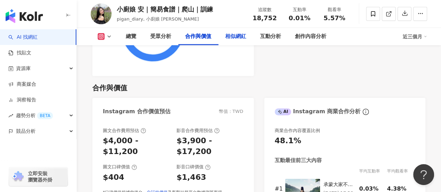
click at [241, 37] on div "相似網紅" at bounding box center [235, 36] width 21 height 8
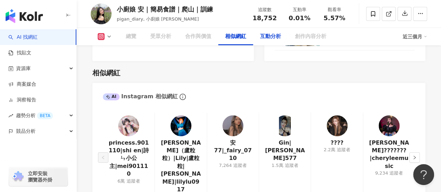
click at [273, 37] on div "互動分析" at bounding box center [270, 36] width 21 height 8
click at [268, 38] on div "互動分析" at bounding box center [270, 36] width 21 height 8
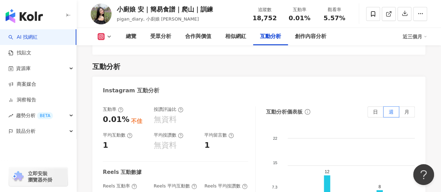
scroll to position [1425, 0]
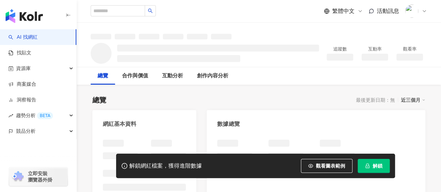
click at [374, 165] on span "解鎖" at bounding box center [378, 166] width 10 height 6
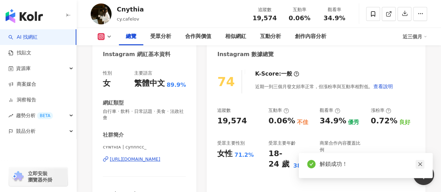
click at [422, 166] on icon "close" at bounding box center [420, 164] width 5 height 5
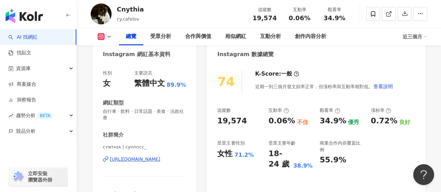
scroll to position [105, 0]
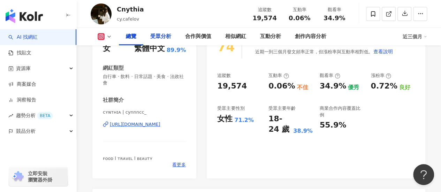
click at [176, 38] on div "受眾分析" at bounding box center [160, 36] width 35 height 17
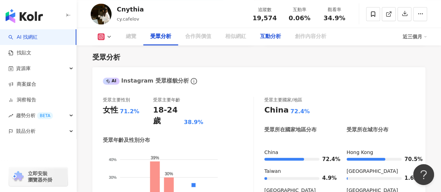
click at [280, 38] on div "互動分析" at bounding box center [270, 36] width 21 height 8
click at [271, 38] on div "互動分析" at bounding box center [270, 36] width 21 height 8
click at [271, 39] on div "互動分析" at bounding box center [270, 36] width 21 height 8
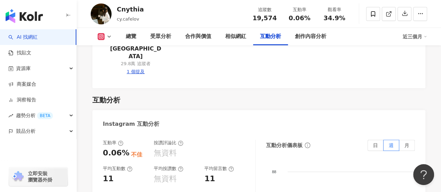
scroll to position [1440, 0]
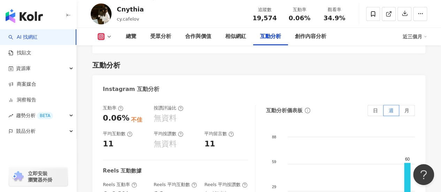
click at [161, 139] on div "無資料" at bounding box center [165, 144] width 23 height 11
click at [171, 139] on div "無資料" at bounding box center [165, 144] width 23 height 11
drag, startPoint x: 148, startPoint y: 104, endPoint x: 207, endPoint y: 108, distance: 59.4
click at [207, 108] on div "互動率 0.06% 不佳 按讚評論比 無資料 平均互動數 11 平均按讚數 無資料 平均留言數 11 Reels 互動數據 Reels 互動率 0.06% 不…" at bounding box center [179, 175] width 153 height 140
click at [240, 163] on div "互動率 0.06% 不佳 按讚評論比 無資料 平均互動數 11 平均按讚數 無資料 平均留言數 11 Reels 互動數據 Reels 互動率 0.06% 不…" at bounding box center [179, 175] width 153 height 140
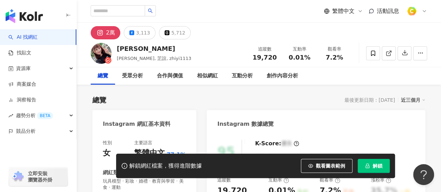
scroll to position [105, 0]
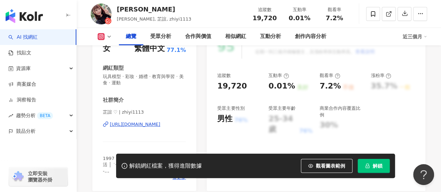
click at [371, 165] on button "解鎖" at bounding box center [374, 166] width 32 height 14
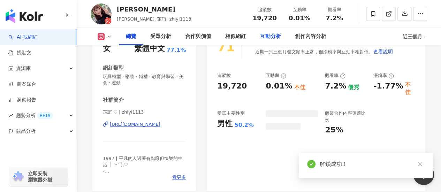
click at [267, 36] on div "互動分析" at bounding box center [270, 36] width 21 height 8
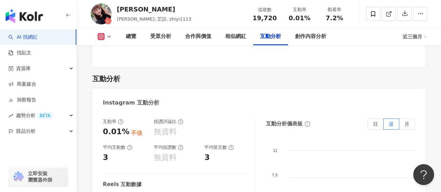
scroll to position [1362, 0]
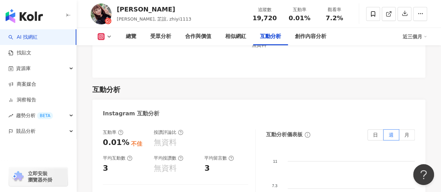
drag, startPoint x: 326, startPoint y: 65, endPoint x: 324, endPoint y: 70, distance: 5.8
drag, startPoint x: 91, startPoint y: 56, endPoint x: 136, endPoint y: 56, distance: 45.0
click at [206, 100] on div "Instagram 互動分析" at bounding box center [258, 111] width 333 height 23
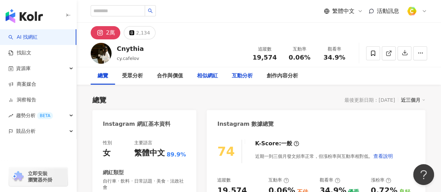
click at [235, 79] on div "互動分析" at bounding box center [242, 76] width 21 height 8
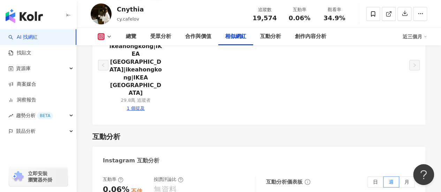
scroll to position [1336, 0]
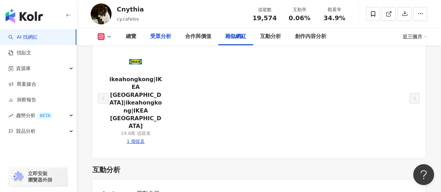
click at [156, 34] on div "受眾分析" at bounding box center [160, 36] width 21 height 8
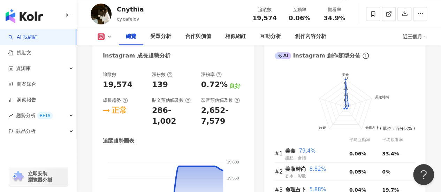
scroll to position [327, 0]
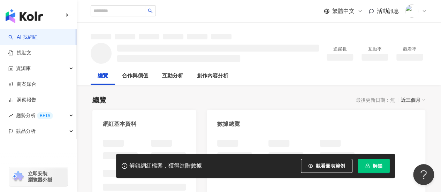
click at [370, 170] on button "解鎖" at bounding box center [374, 166] width 32 height 14
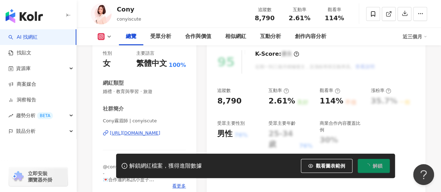
scroll to position [105, 0]
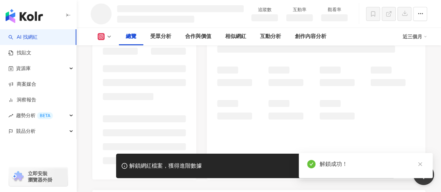
click at [421, 165] on icon "close" at bounding box center [420, 165] width 4 height 4
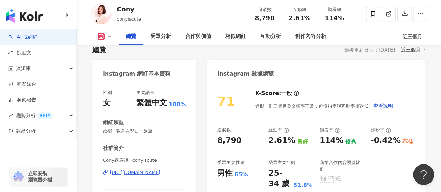
scroll to position [35, 0]
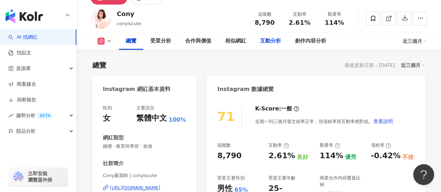
click at [276, 40] on div "互動分析" at bounding box center [270, 41] width 21 height 8
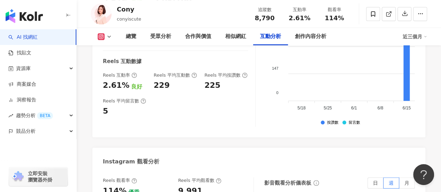
scroll to position [1603, 0]
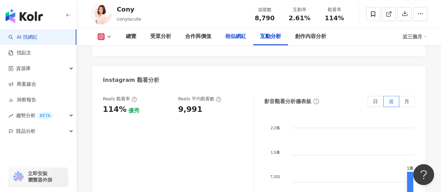
click at [238, 36] on div "相似網紅" at bounding box center [235, 36] width 21 height 8
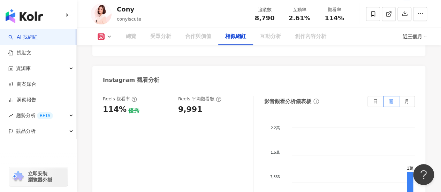
scroll to position [1151, 0]
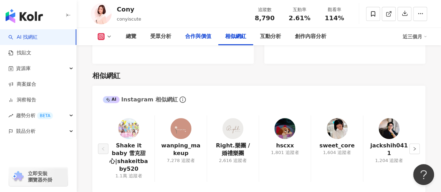
click at [191, 31] on div "合作與價值" at bounding box center [198, 36] width 40 height 17
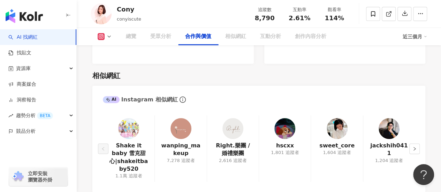
scroll to position [957, 0]
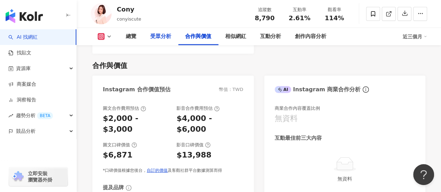
click at [170, 36] on div "受眾分析" at bounding box center [160, 36] width 21 height 8
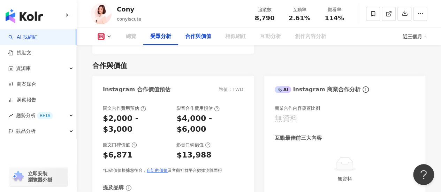
scroll to position [627, 0]
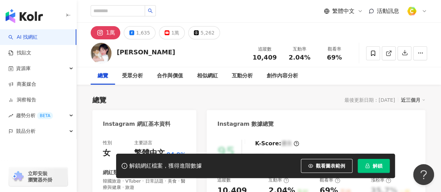
click at [385, 164] on button "解鎖" at bounding box center [374, 166] width 32 height 14
click at [241, 79] on div "互動分析" at bounding box center [242, 76] width 21 height 8
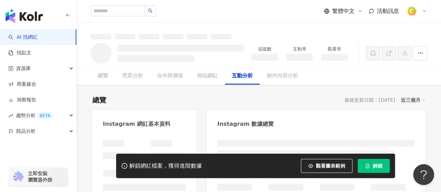
scroll to position [1165, 0]
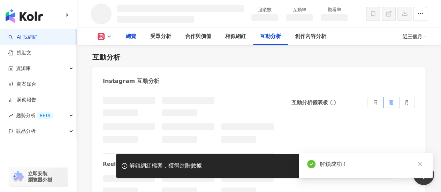
click at [420, 165] on icon "close" at bounding box center [420, 164] width 5 height 5
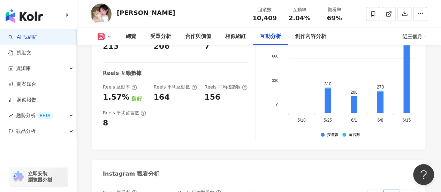
scroll to position [1485, 0]
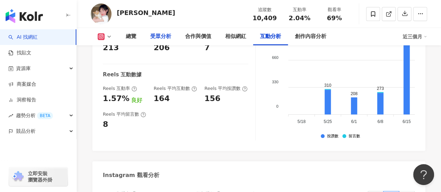
click at [161, 33] on div "受眾分析" at bounding box center [160, 36] width 21 height 8
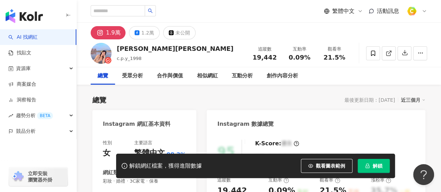
click at [375, 166] on span "解鎖" at bounding box center [378, 166] width 10 height 6
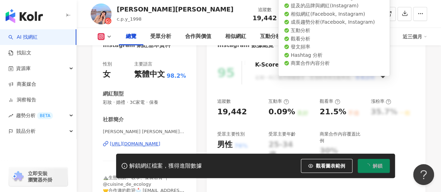
scroll to position [105, 0]
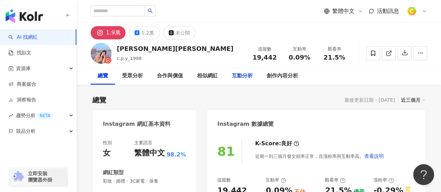
click at [266, 76] on div "創作內容分析" at bounding box center [282, 75] width 45 height 17
click at [239, 77] on div "互動分析" at bounding box center [242, 76] width 21 height 8
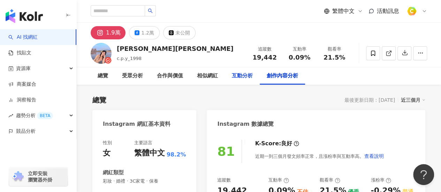
scroll to position [2005, 0]
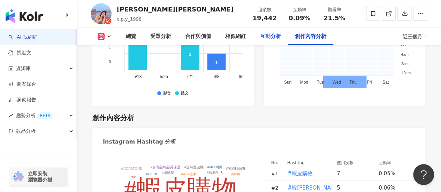
click at [269, 34] on div "互動分析" at bounding box center [270, 36] width 21 height 8
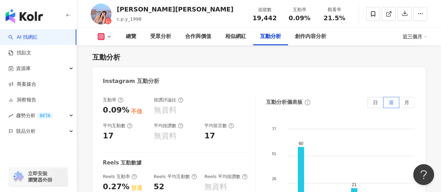
scroll to position [1388, 0]
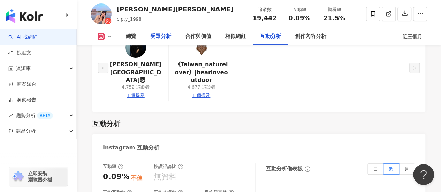
click at [165, 33] on div "受眾分析" at bounding box center [160, 36] width 21 height 8
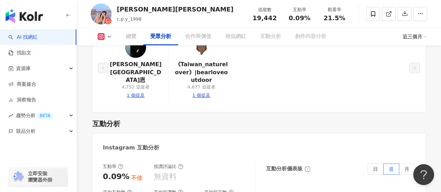
scroll to position [613, 0]
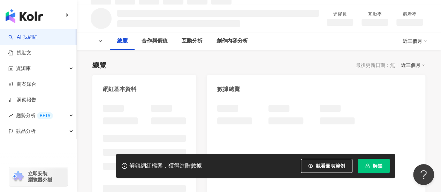
click at [379, 162] on button "解鎖" at bounding box center [374, 166] width 32 height 14
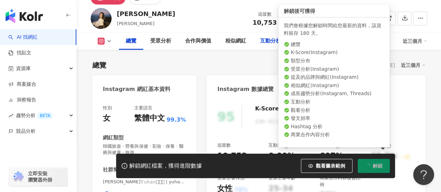
scroll to position [27, 0]
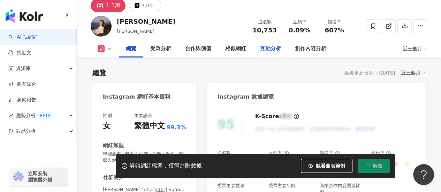
click at [273, 52] on div "互動分析" at bounding box center [270, 49] width 21 height 8
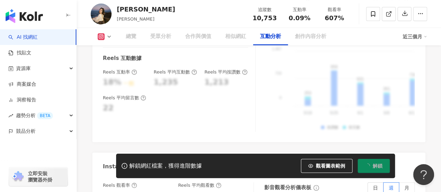
scroll to position [1400, 0]
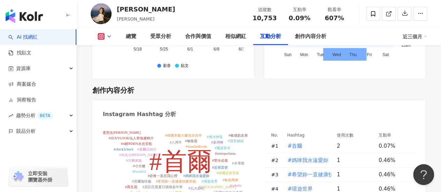
scroll to position [1716, 0]
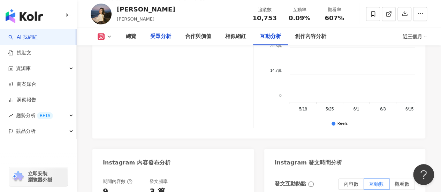
click at [158, 37] on div "受眾分析" at bounding box center [160, 36] width 21 height 8
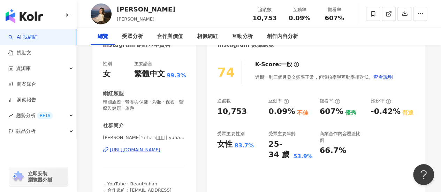
scroll to position [3, 0]
